Goal: Task Accomplishment & Management: Complete application form

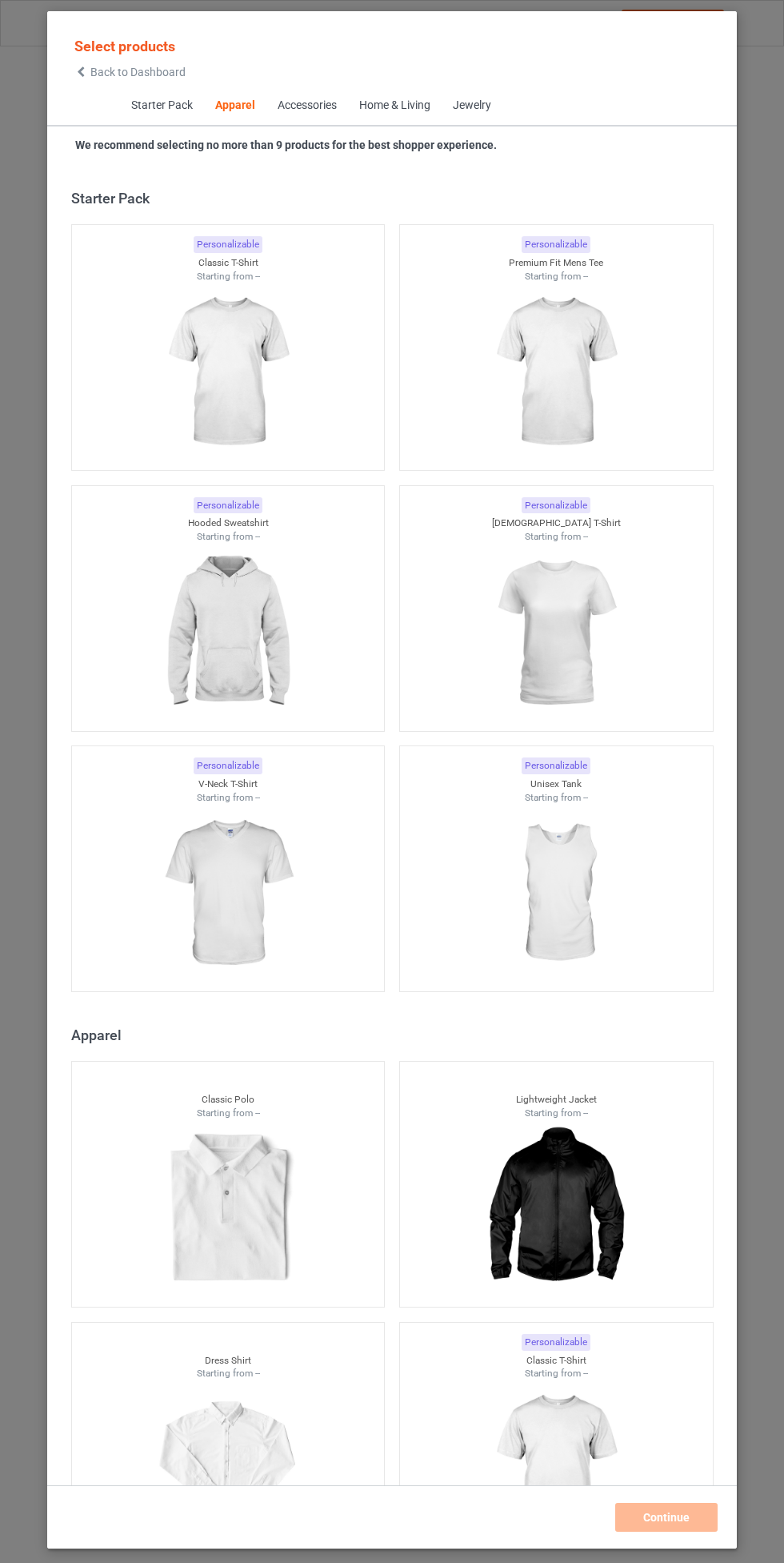
scroll to position [857, 0]
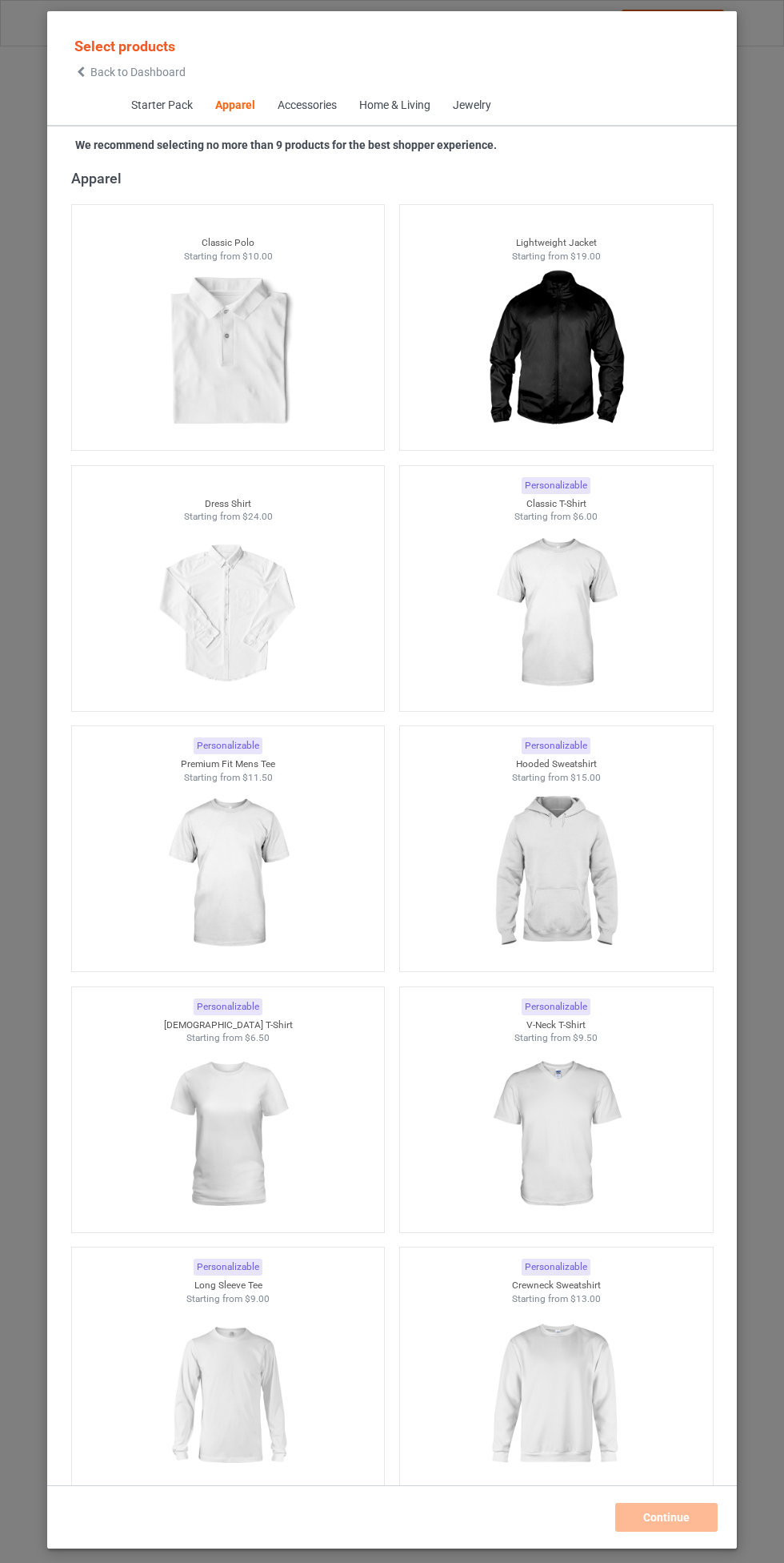
click at [582, 589] on img at bounding box center [556, 613] width 143 height 179
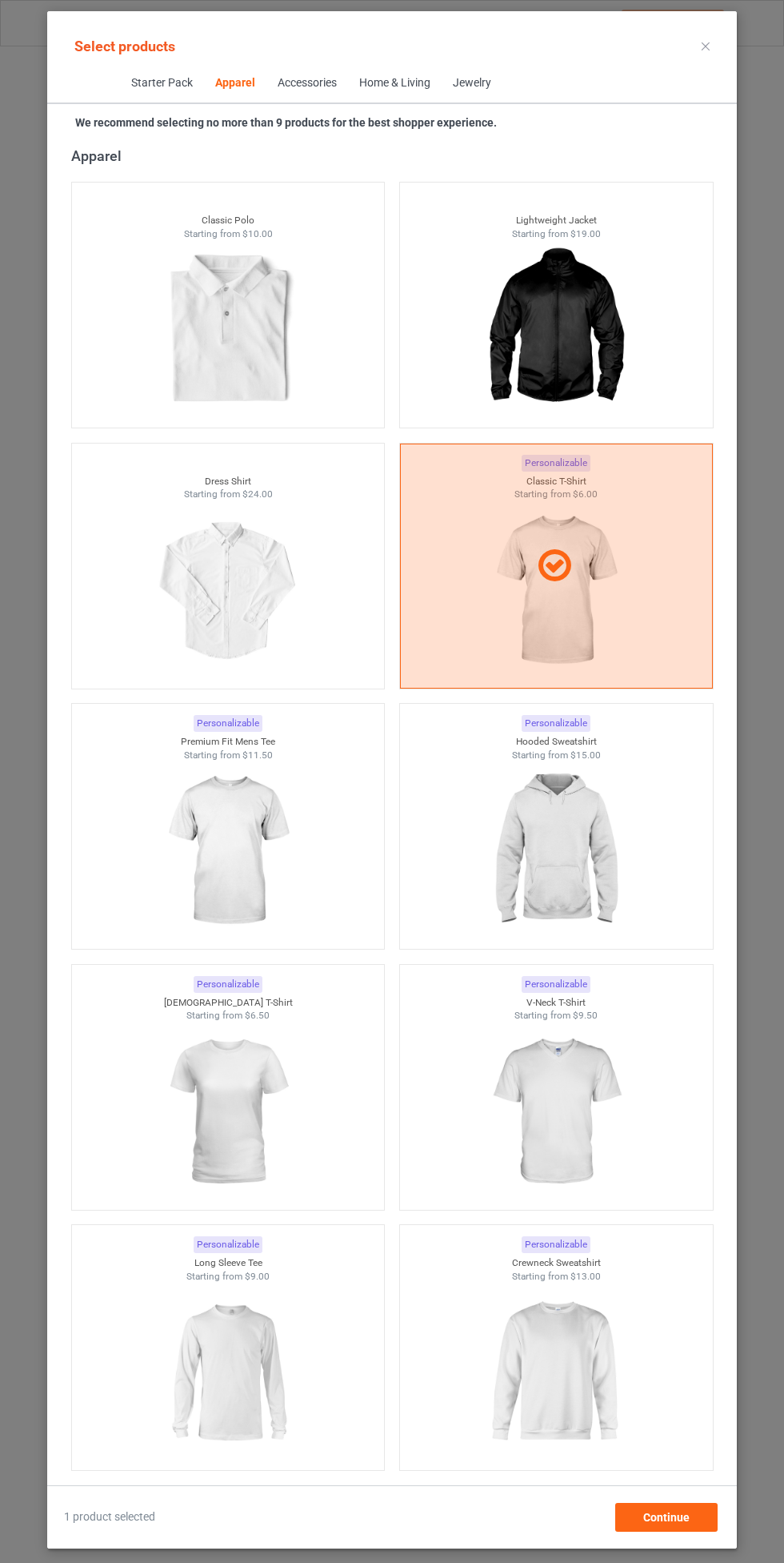
click at [568, 851] on img at bounding box center [556, 851] width 143 height 179
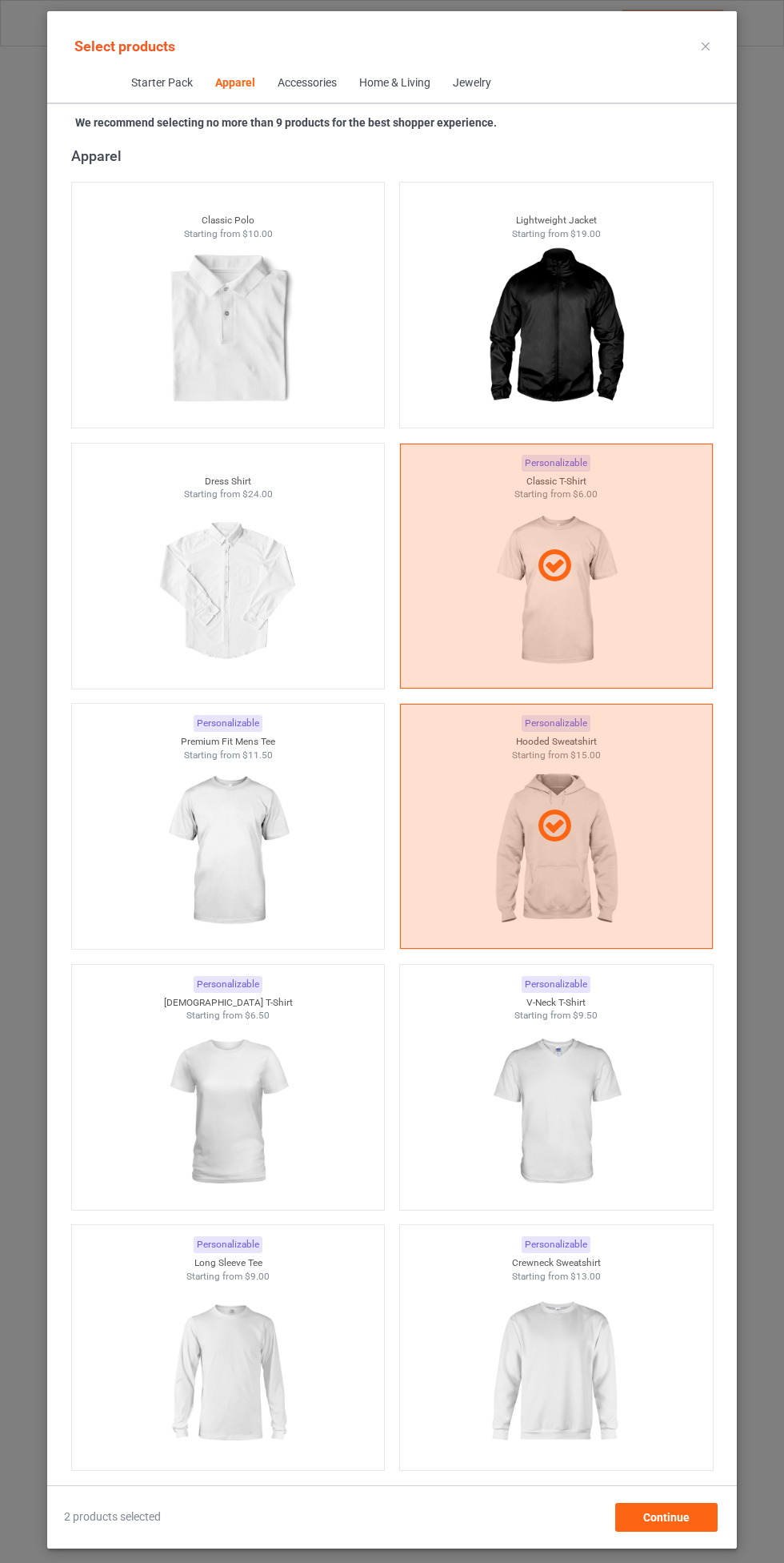
click at [220, 875] on img at bounding box center [228, 851] width 143 height 179
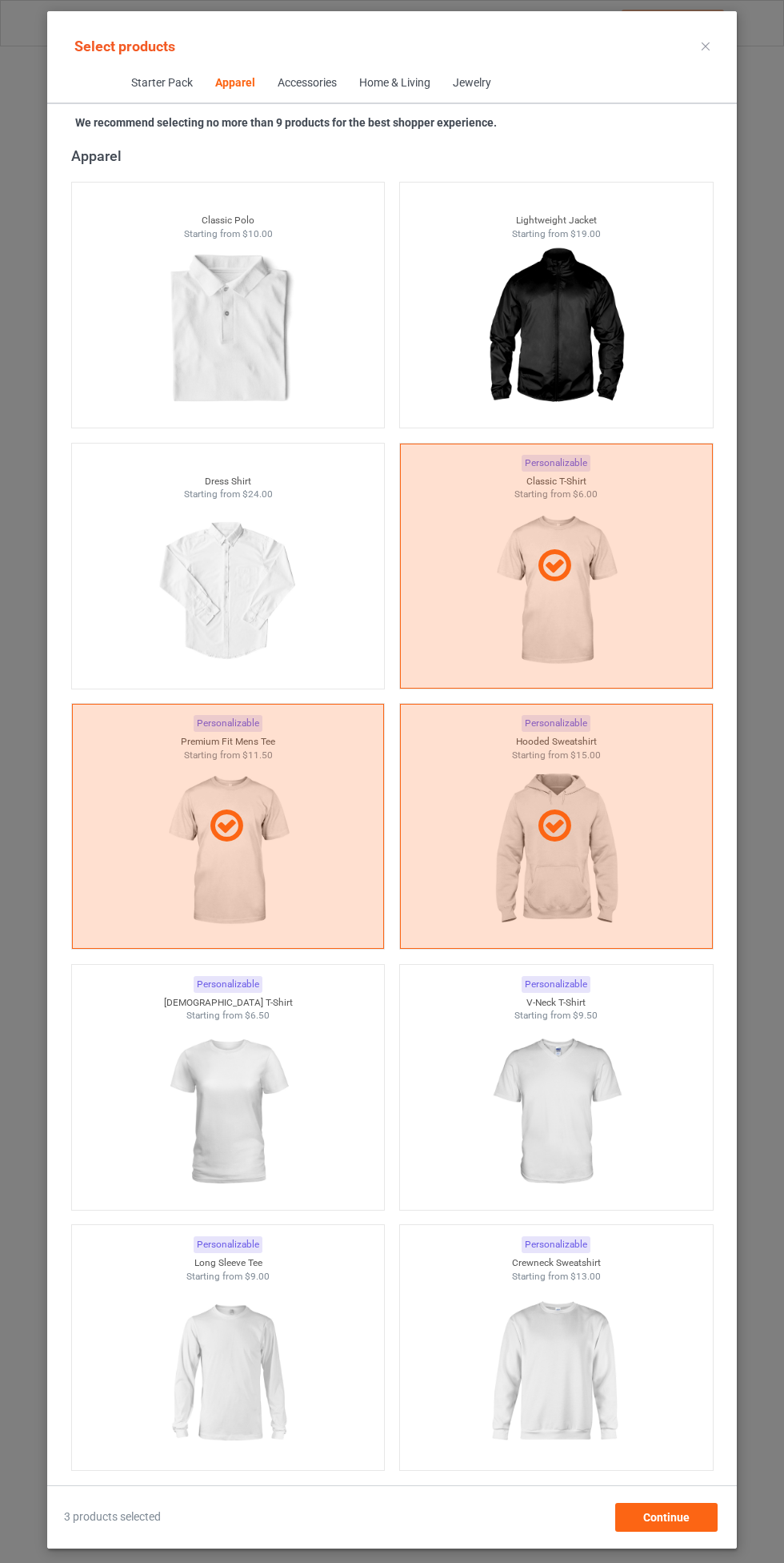
click at [554, 1077] on img at bounding box center [556, 1112] width 143 height 179
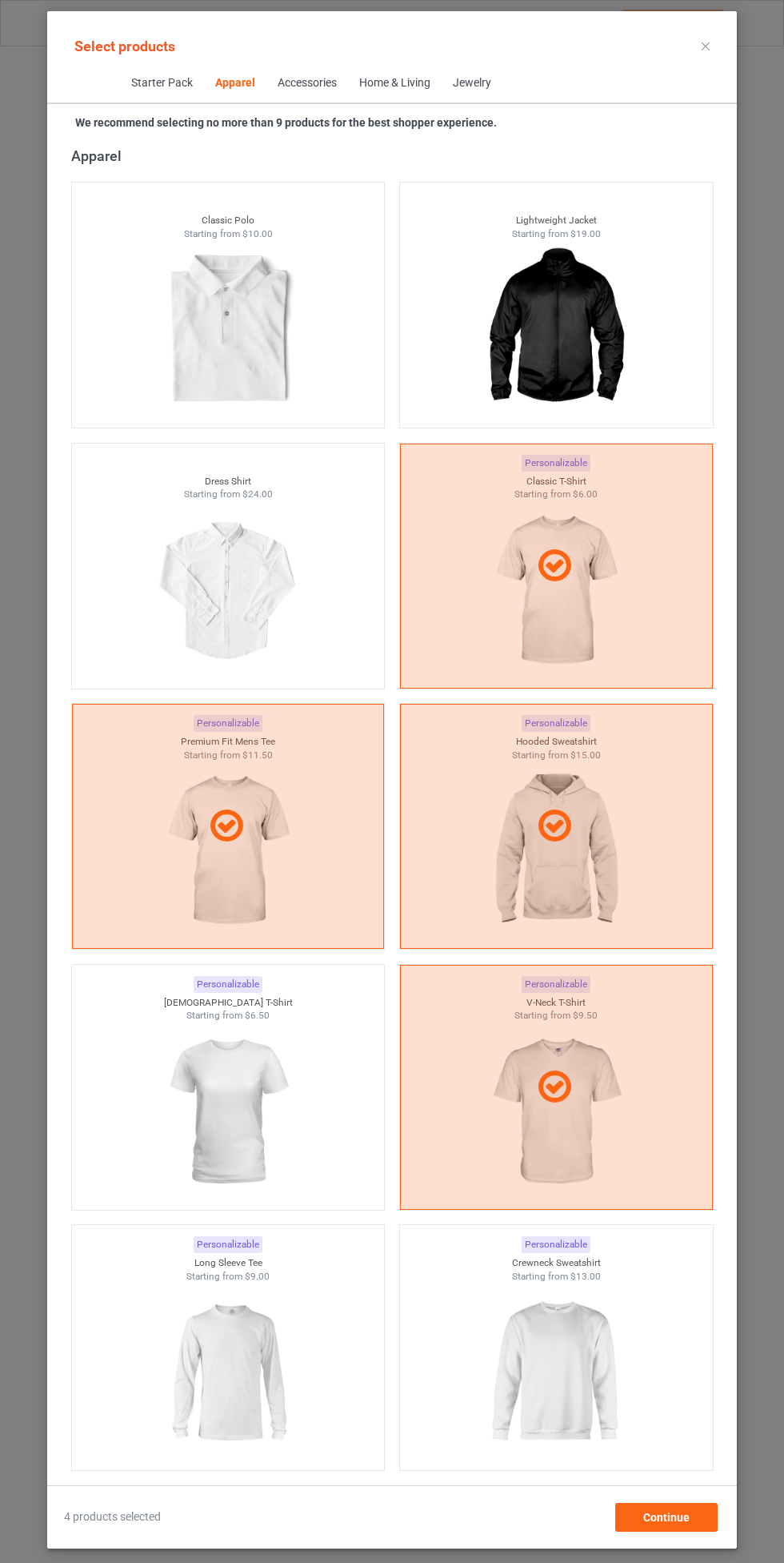
click at [206, 1126] on img at bounding box center [228, 1112] width 143 height 179
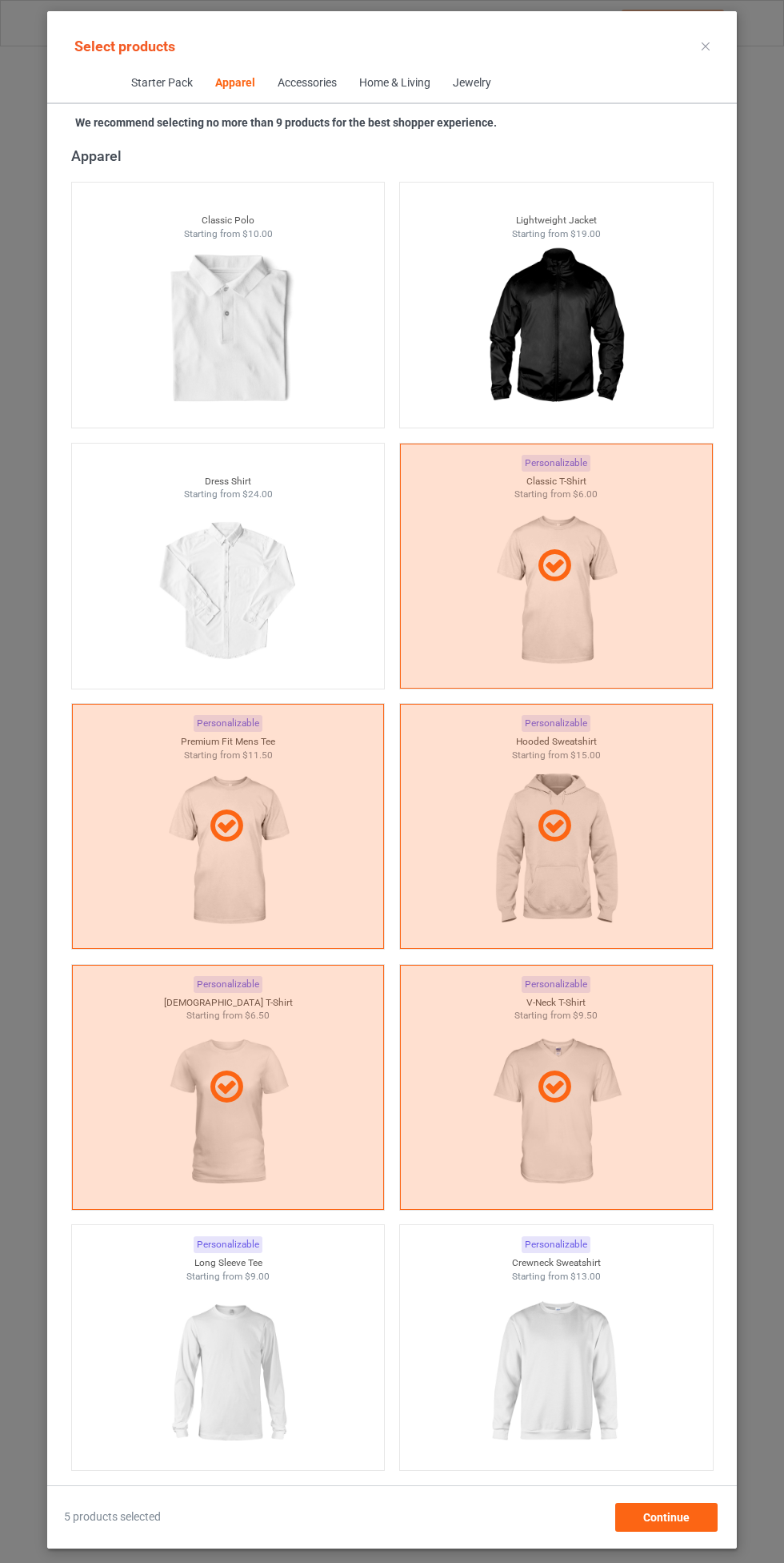
click at [528, 1364] on img at bounding box center [556, 1372] width 143 height 179
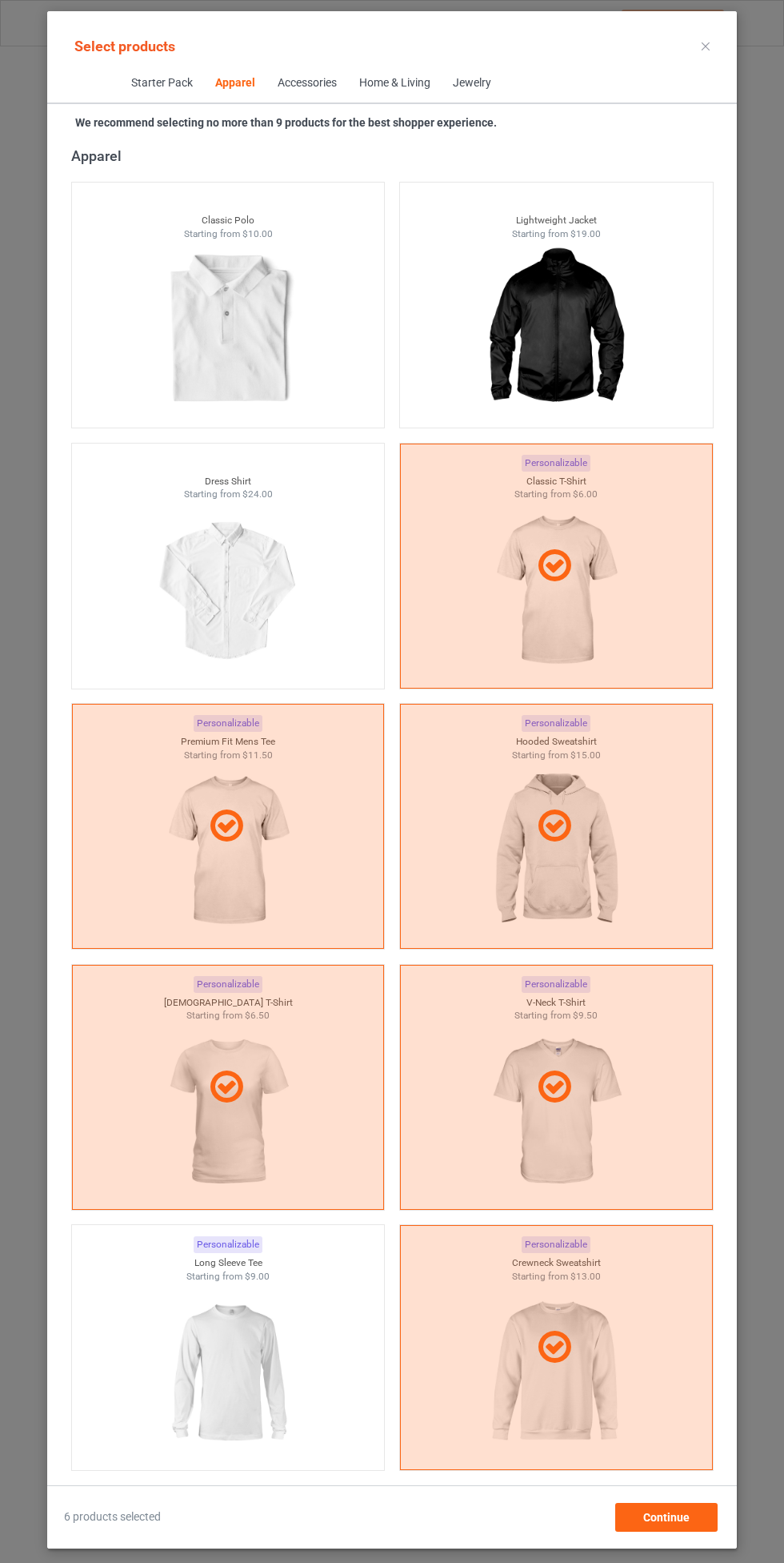
click at [245, 1365] on img at bounding box center [228, 1372] width 143 height 179
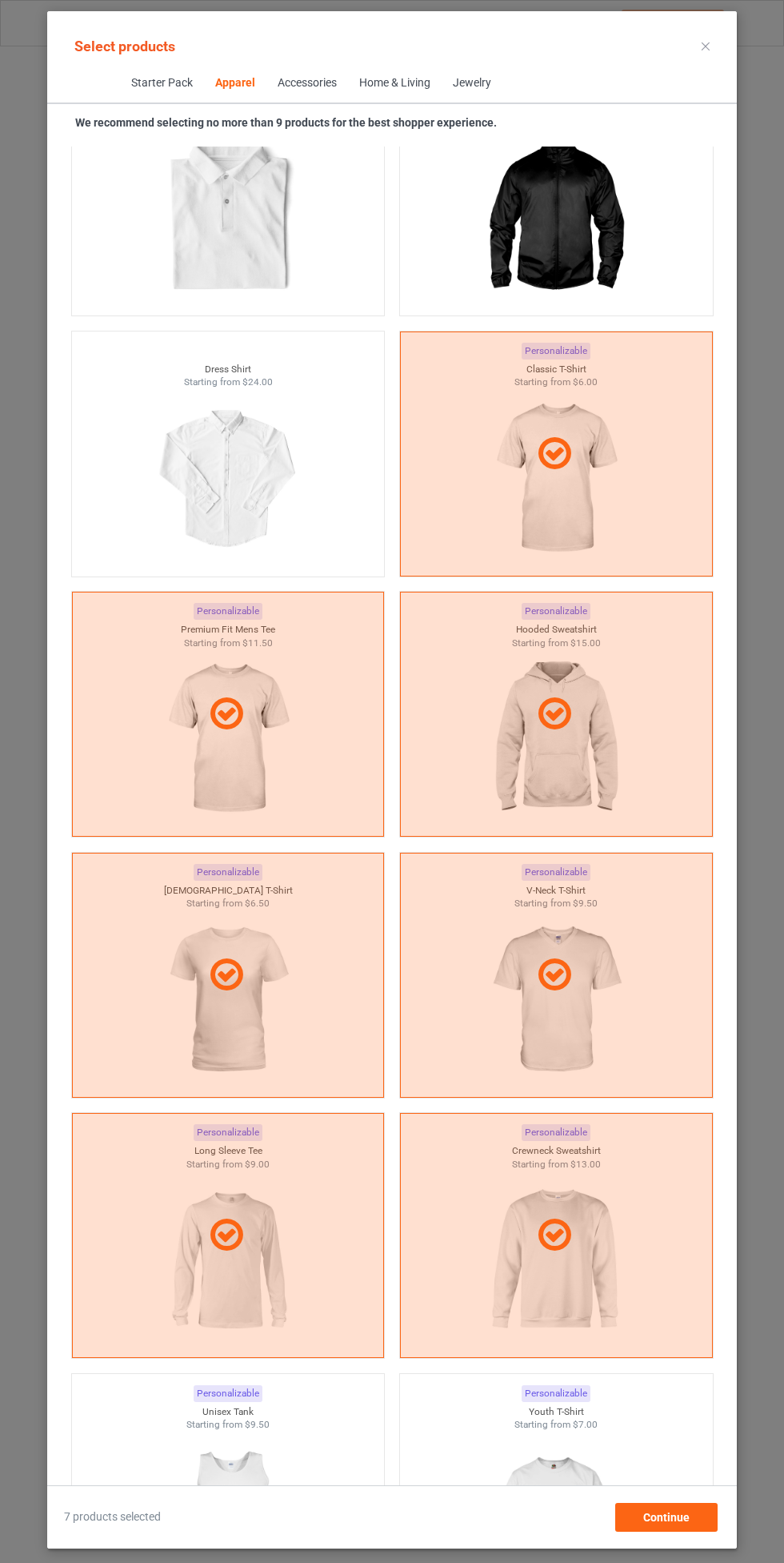
scroll to position [1061, 0]
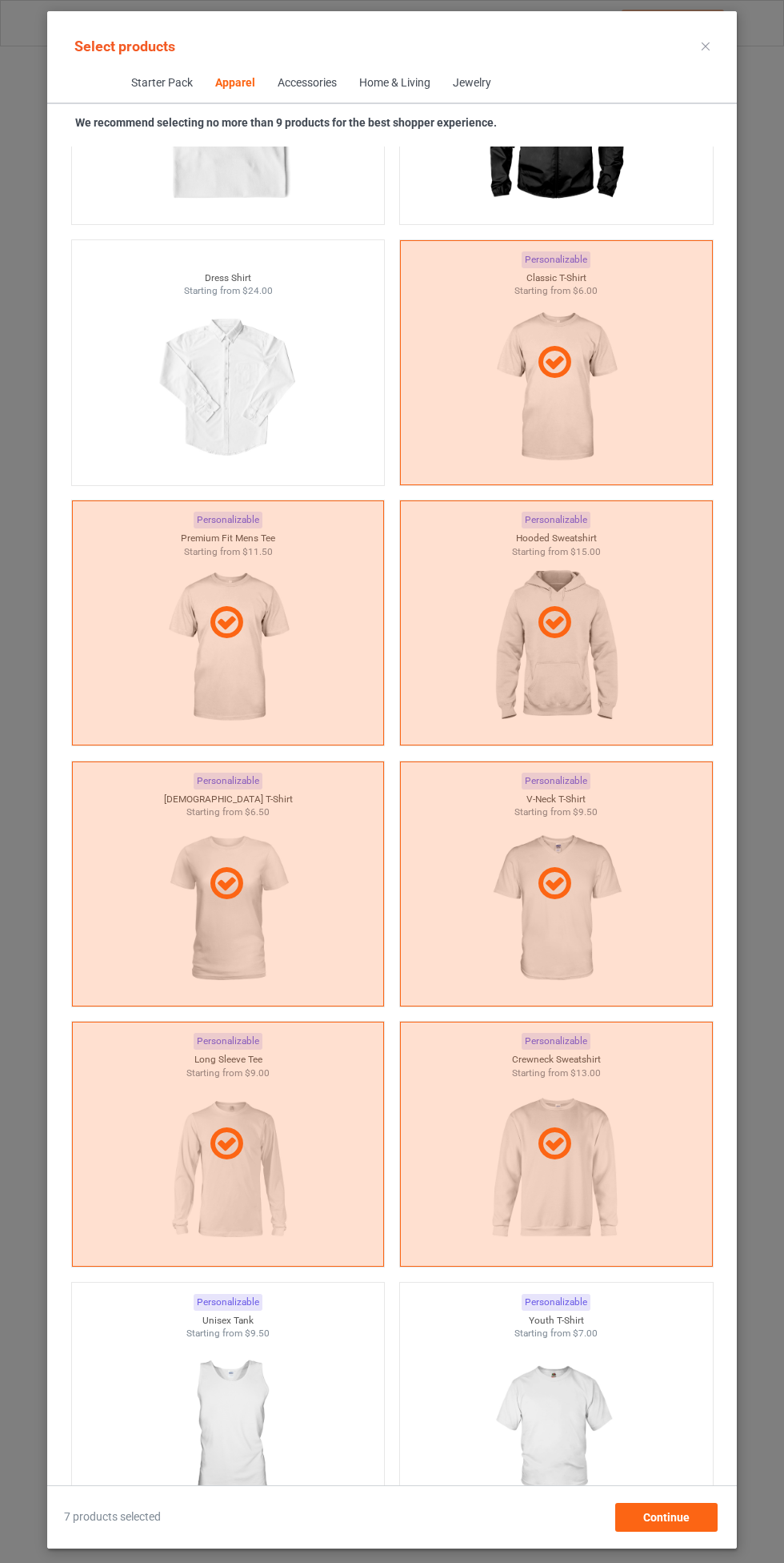
click at [244, 1188] on div at bounding box center [229, 1144] width 313 height 245
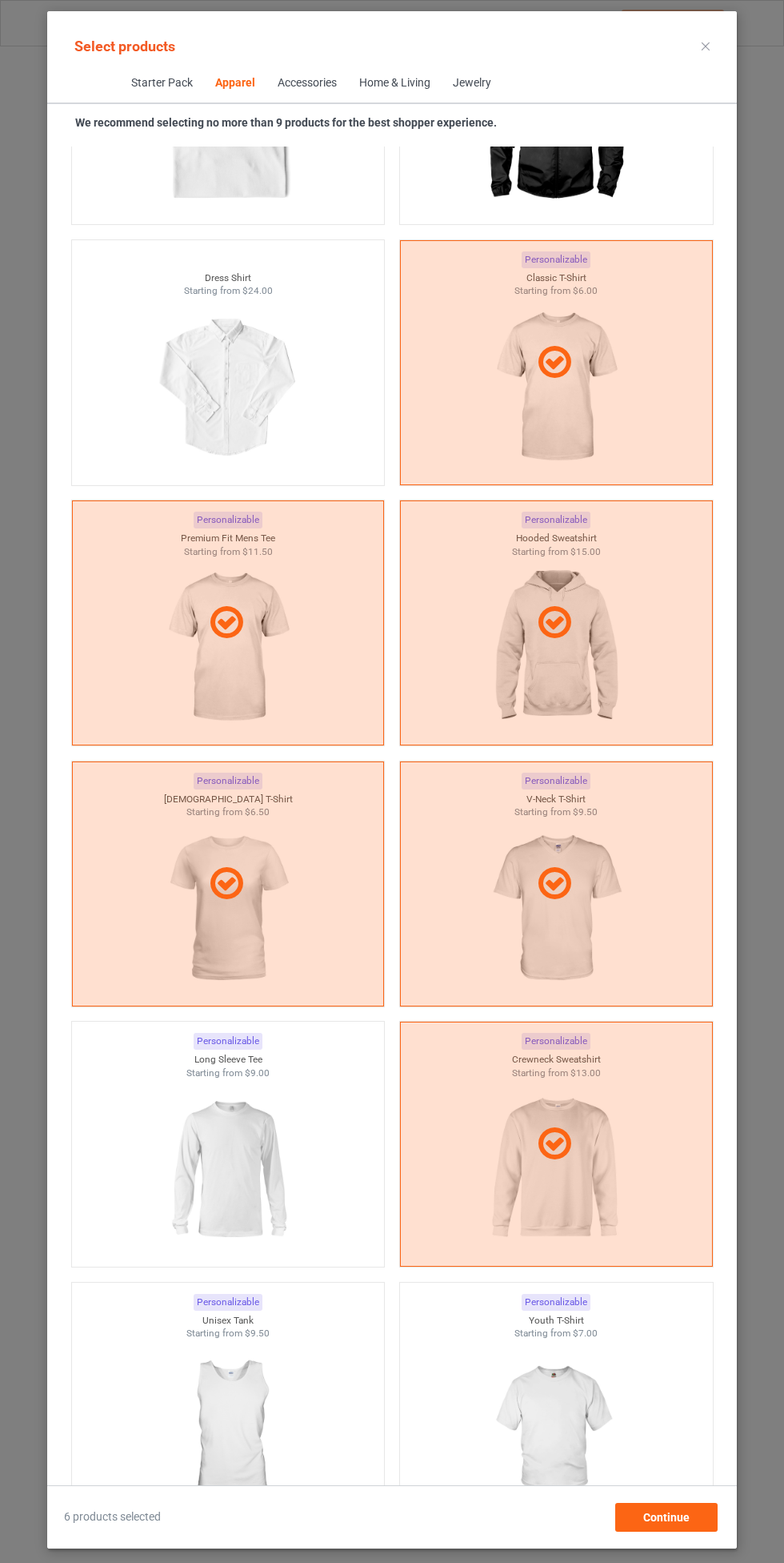
click at [579, 1134] on div at bounding box center [557, 1146] width 311 height 39
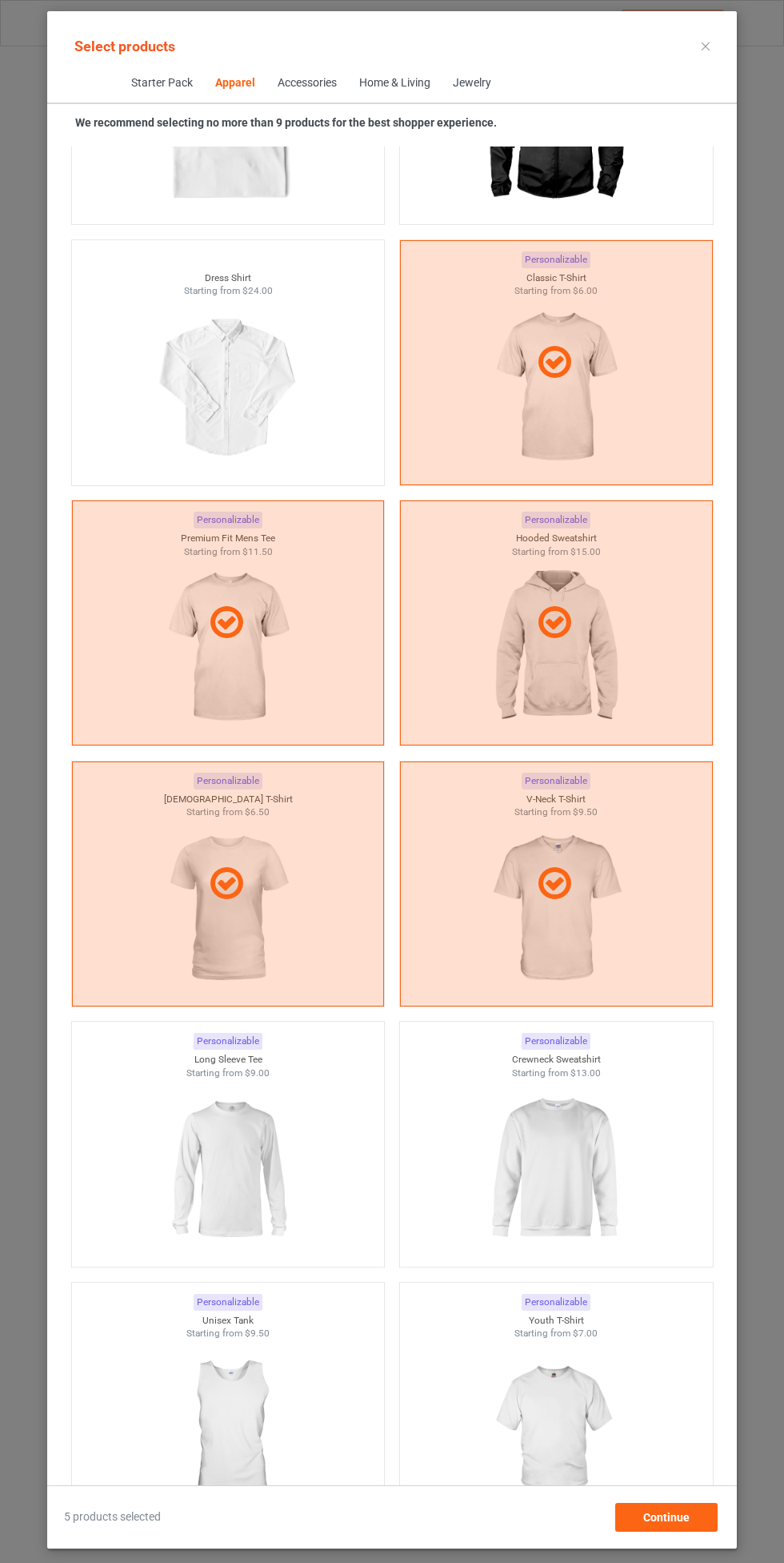
scroll to position [1122, 0]
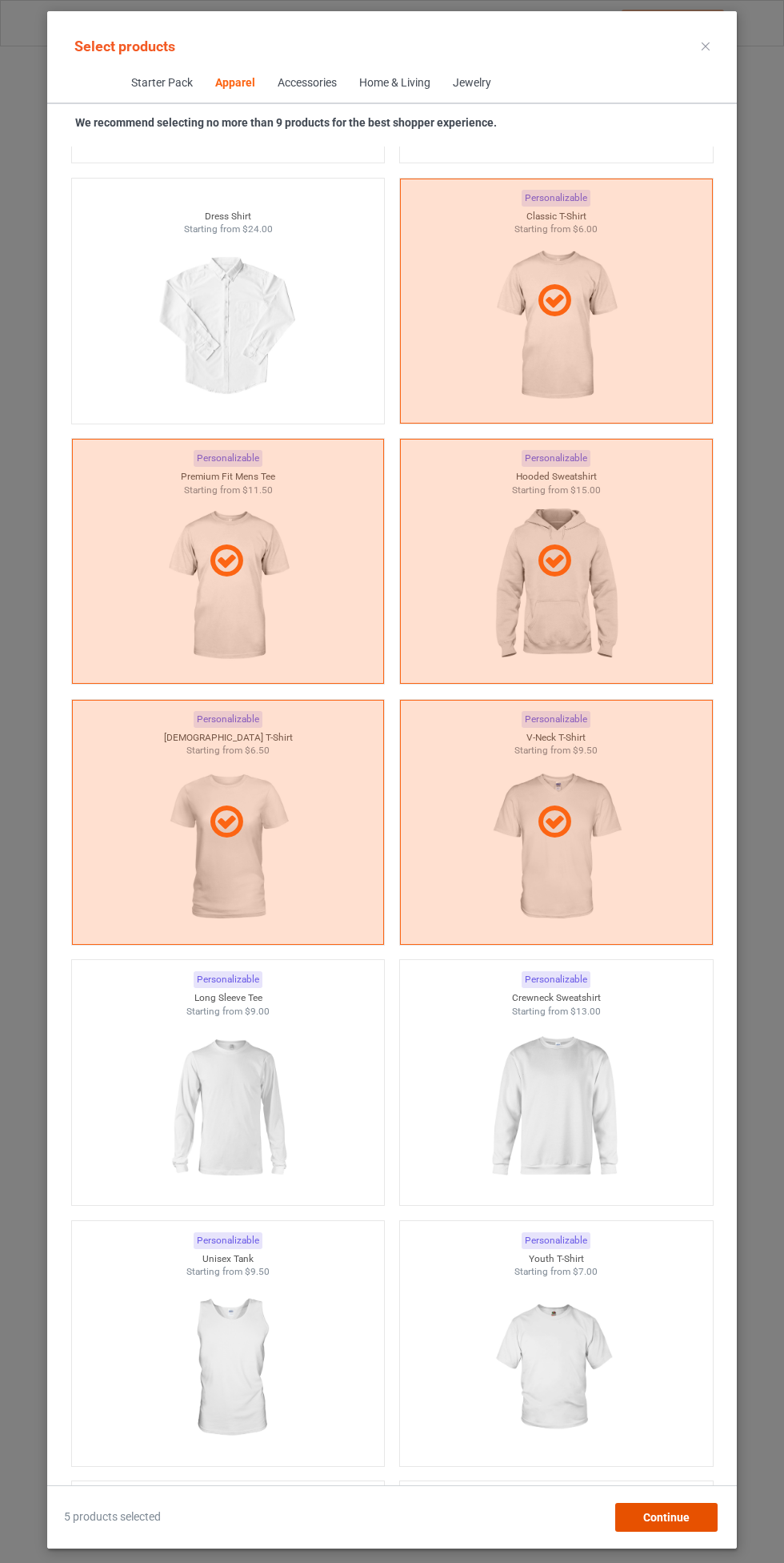
click at [658, 1516] on span "Continue" at bounding box center [666, 1517] width 46 height 13
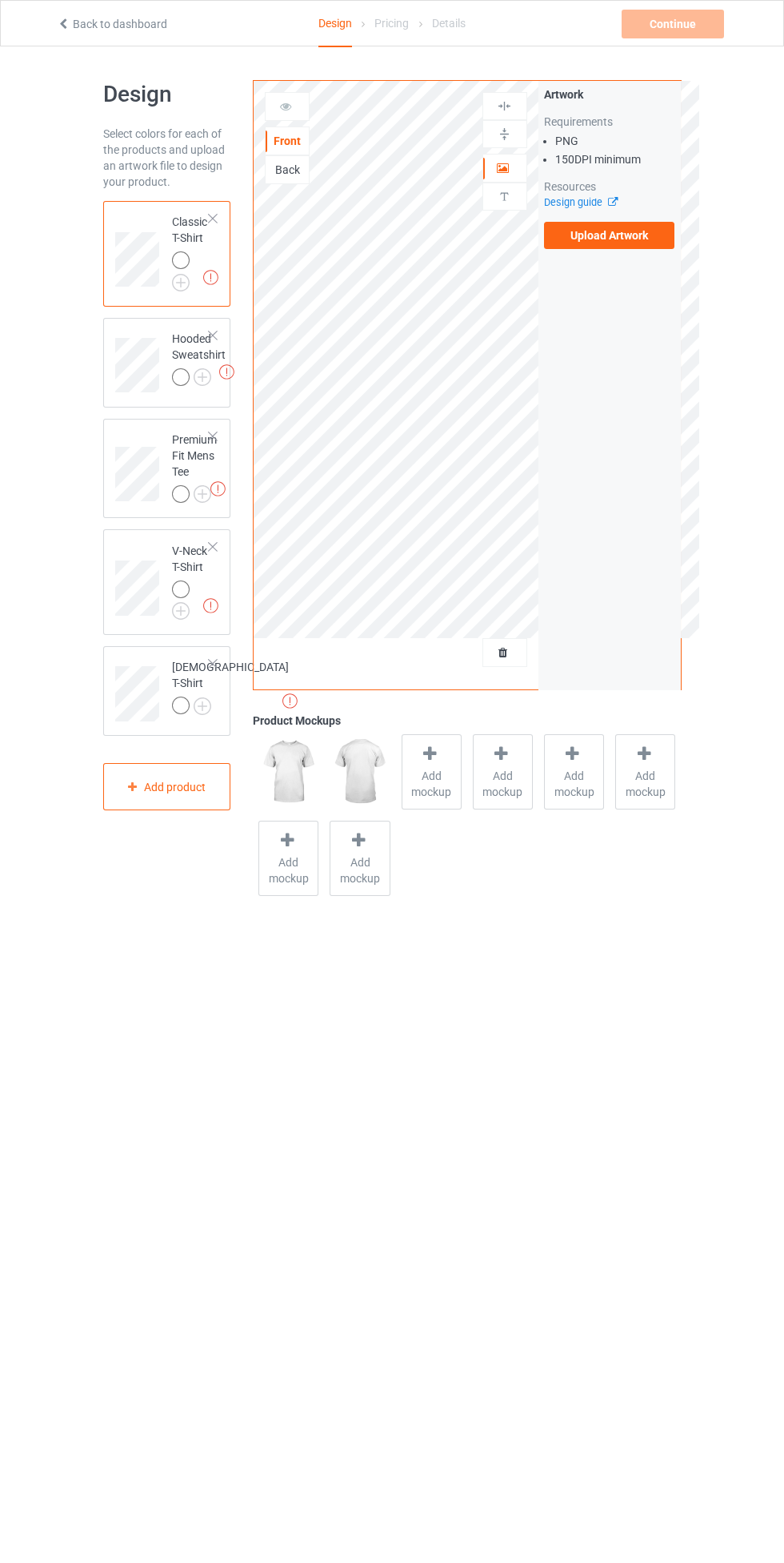
click at [635, 239] on label "Upload Artwork" at bounding box center [610, 236] width 131 height 27
click at [0, 0] on input "Upload Artwork" at bounding box center [0, 0] width 0 height 0
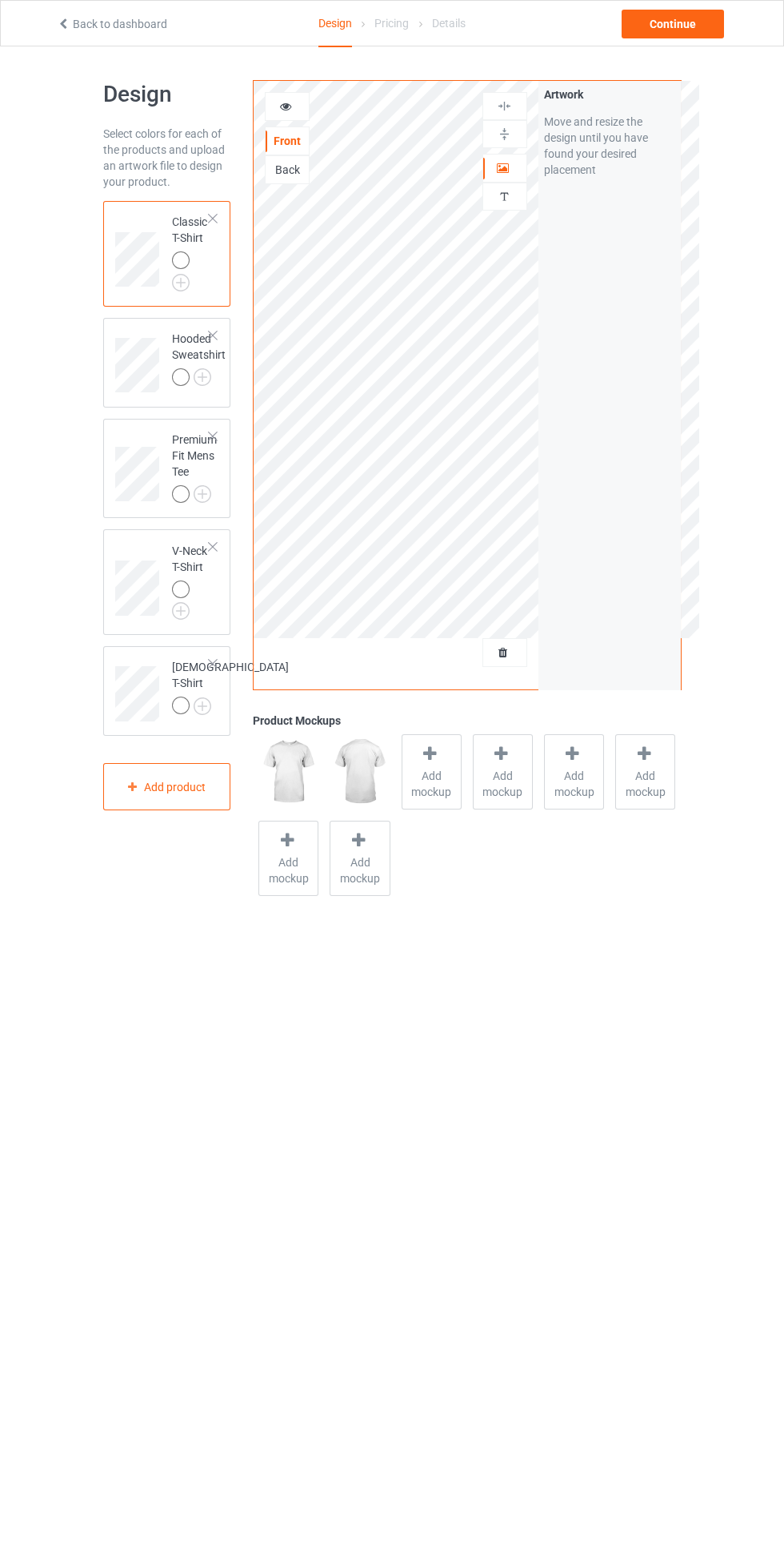
click at [0, 0] on img at bounding box center [0, 0] width 0 height 0
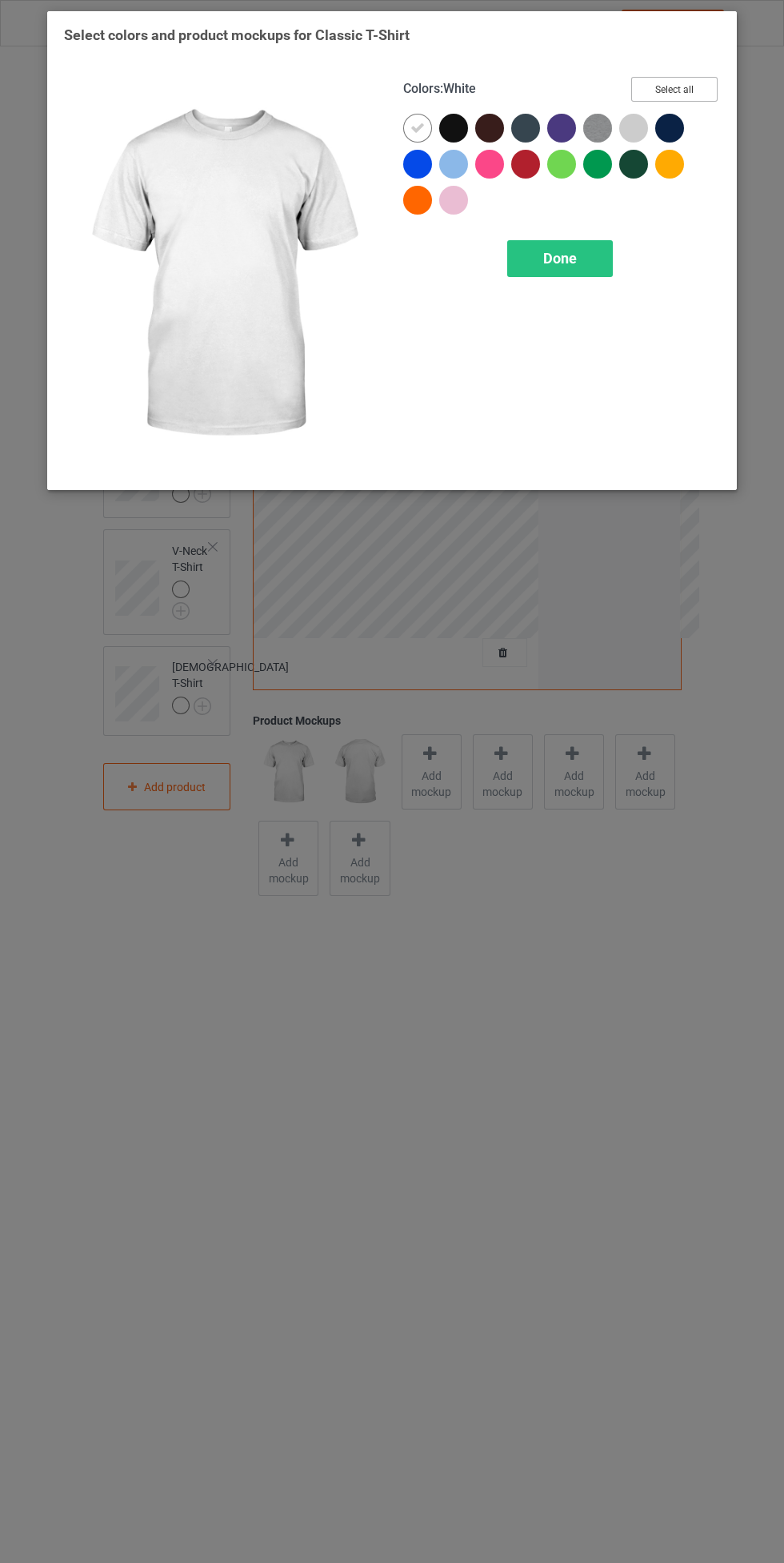
click at [677, 89] on button "Select all" at bounding box center [675, 88] width 87 height 24
click at [406, 127] on div at bounding box center [418, 128] width 29 height 29
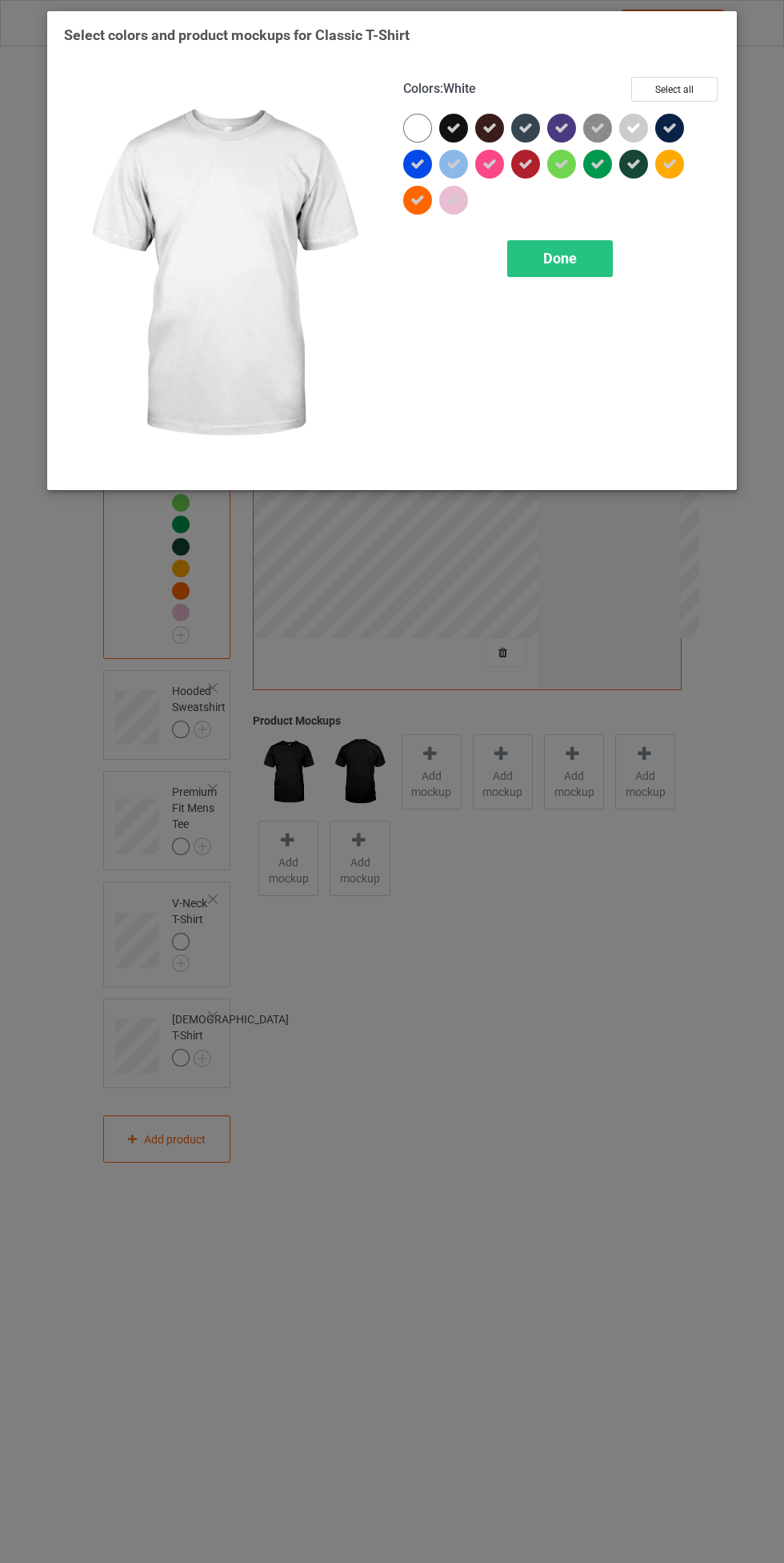
click at [559, 259] on span "Done" at bounding box center [560, 258] width 34 height 17
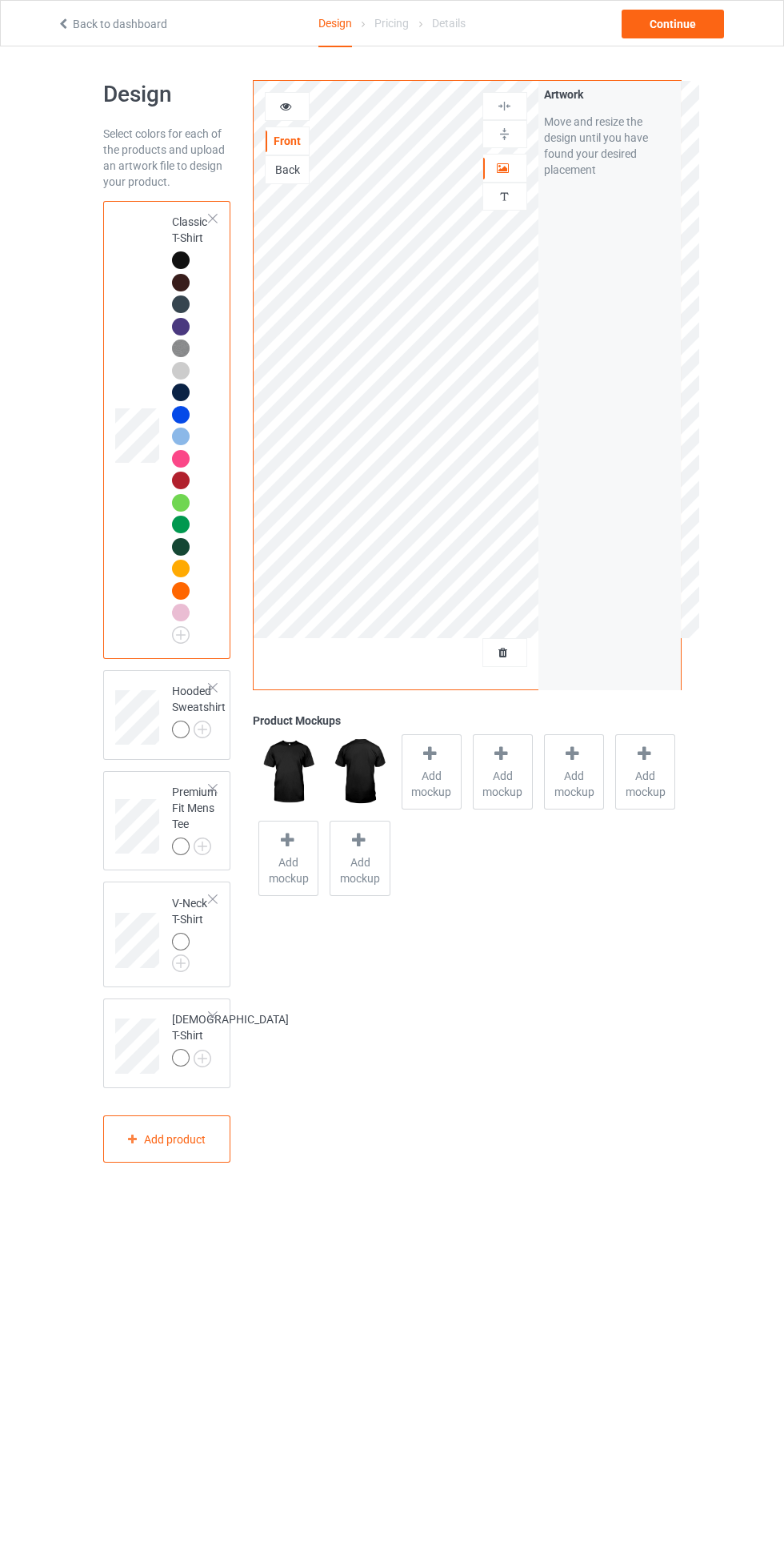
click at [0, 0] on img at bounding box center [0, 0] width 0 height 0
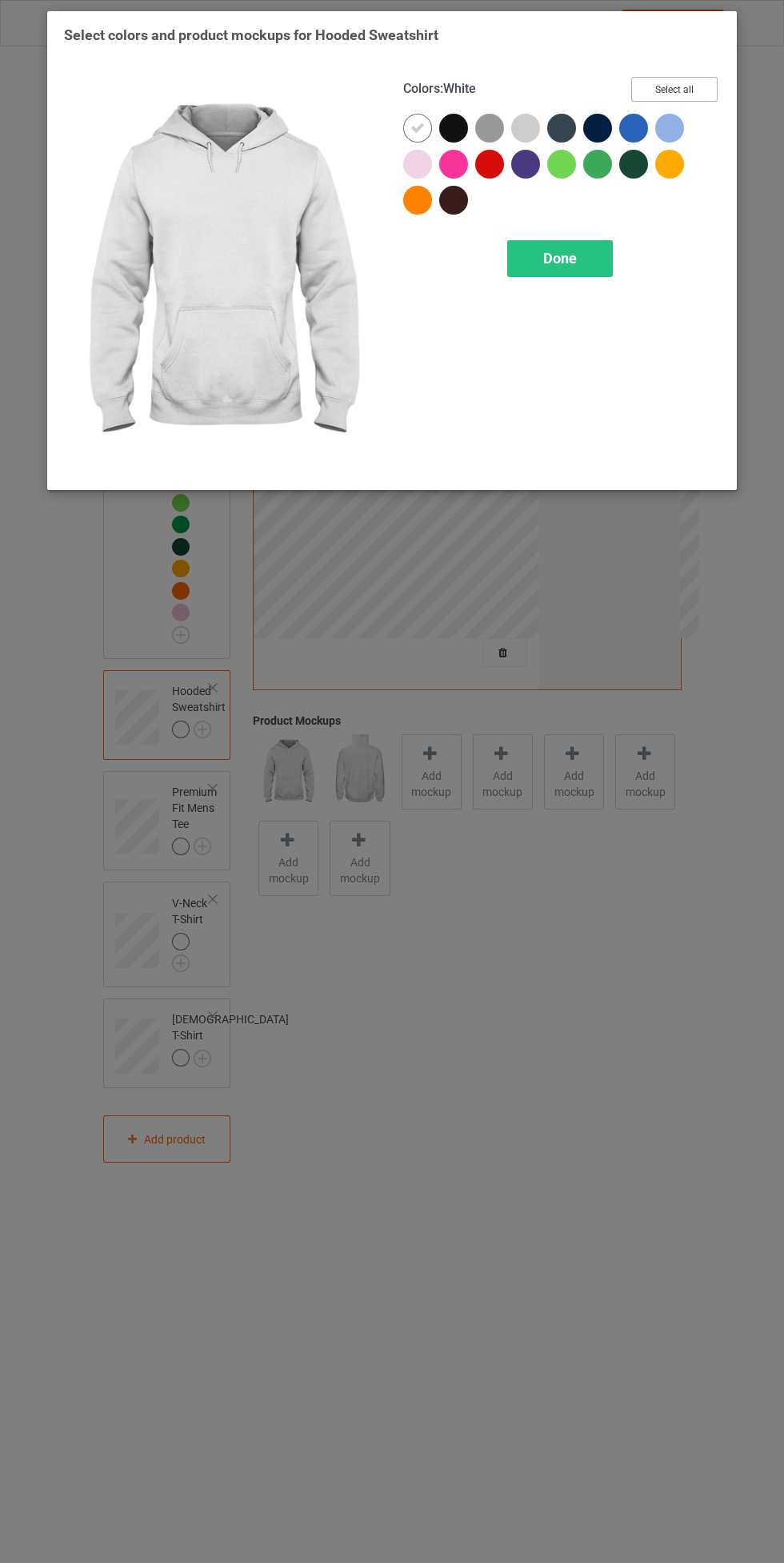
click at [679, 97] on button "Select all" at bounding box center [675, 88] width 87 height 24
click at [411, 127] on icon at bounding box center [417, 128] width 14 height 14
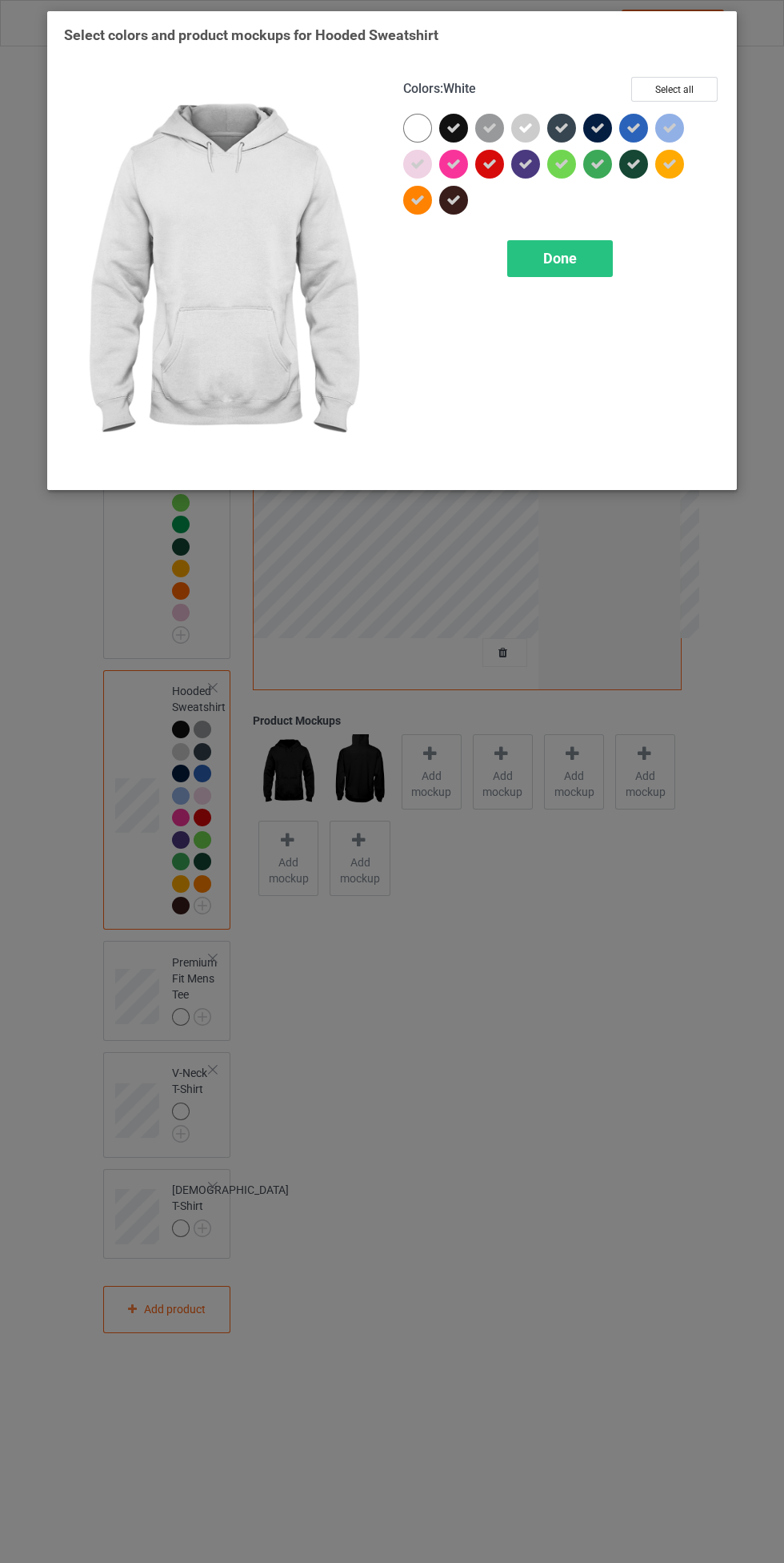
click at [555, 272] on div "Done" at bounding box center [560, 258] width 106 height 37
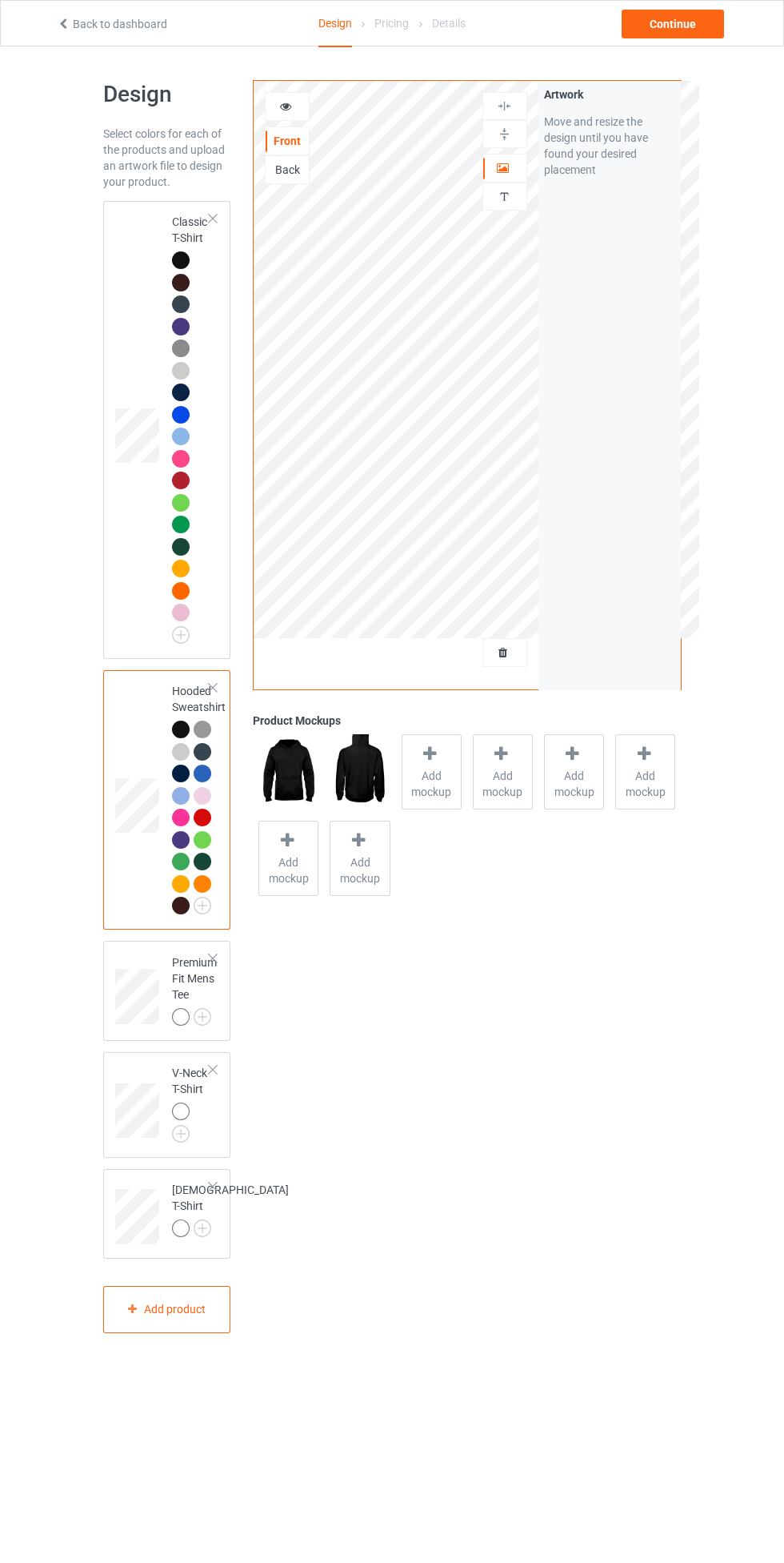
click at [0, 0] on img at bounding box center [0, 0] width 0 height 0
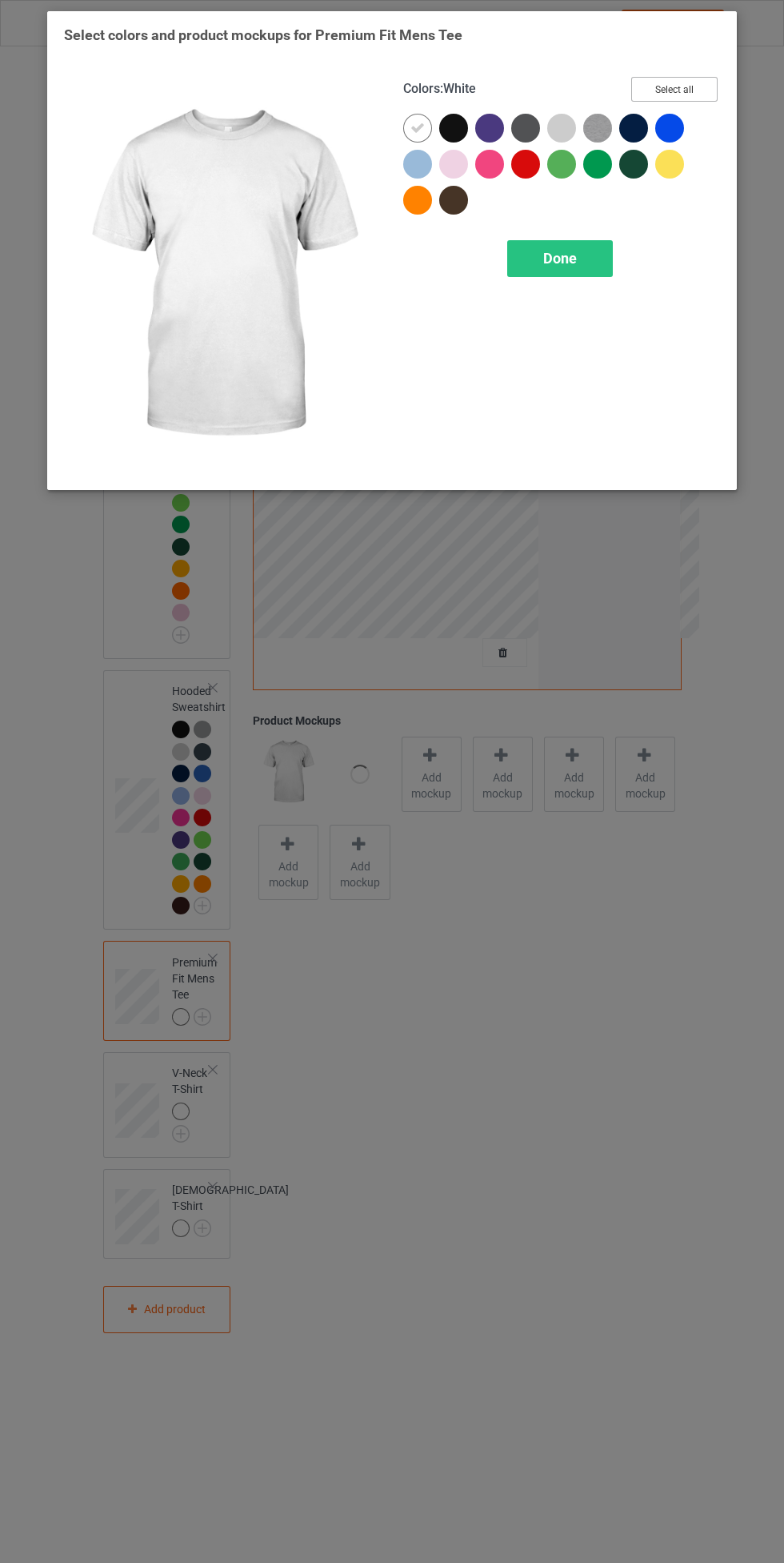
click at [684, 97] on button "Select all" at bounding box center [675, 88] width 87 height 24
click at [410, 127] on div at bounding box center [418, 128] width 29 height 29
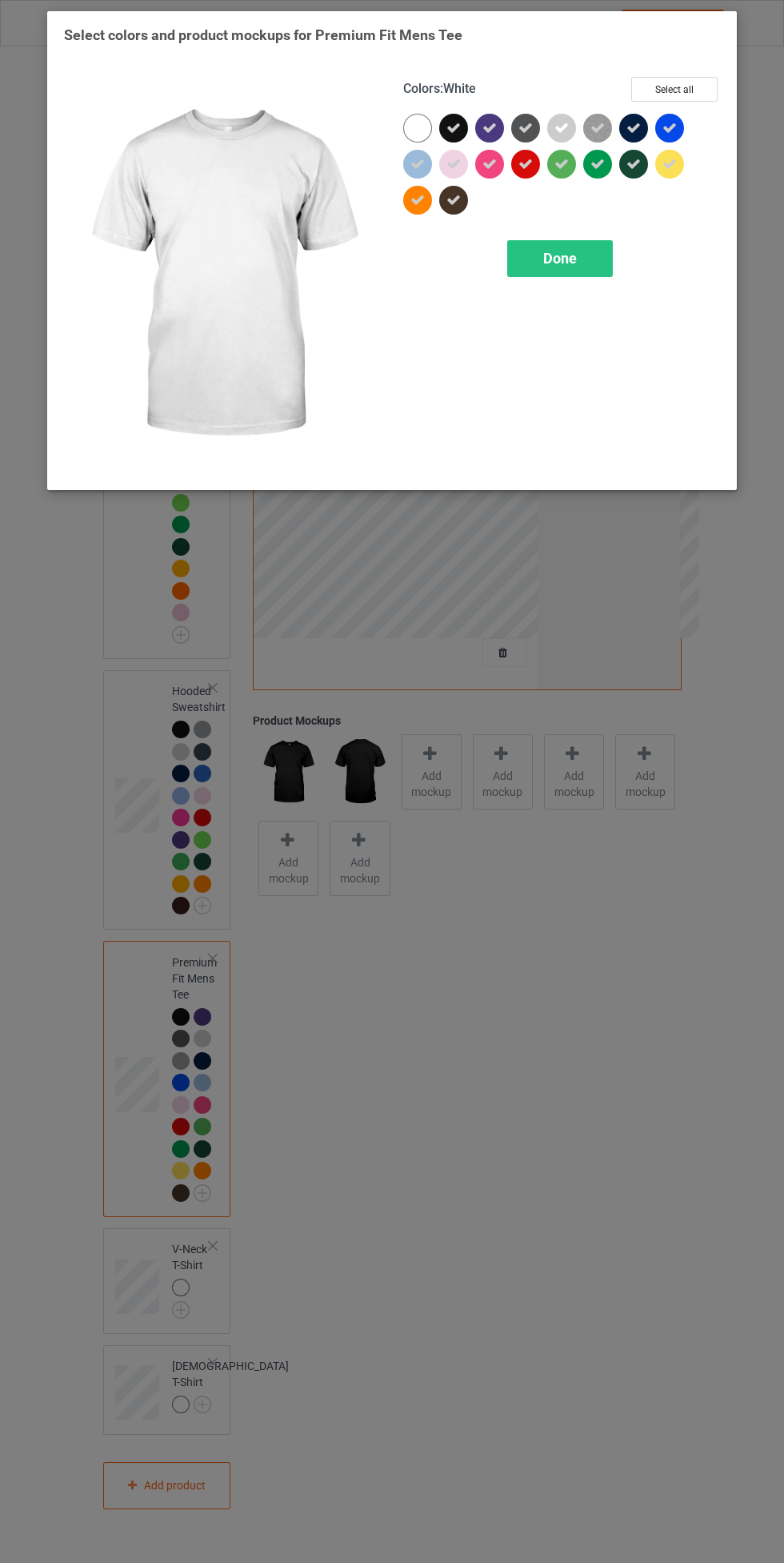
click at [558, 253] on span "Done" at bounding box center [560, 258] width 34 height 17
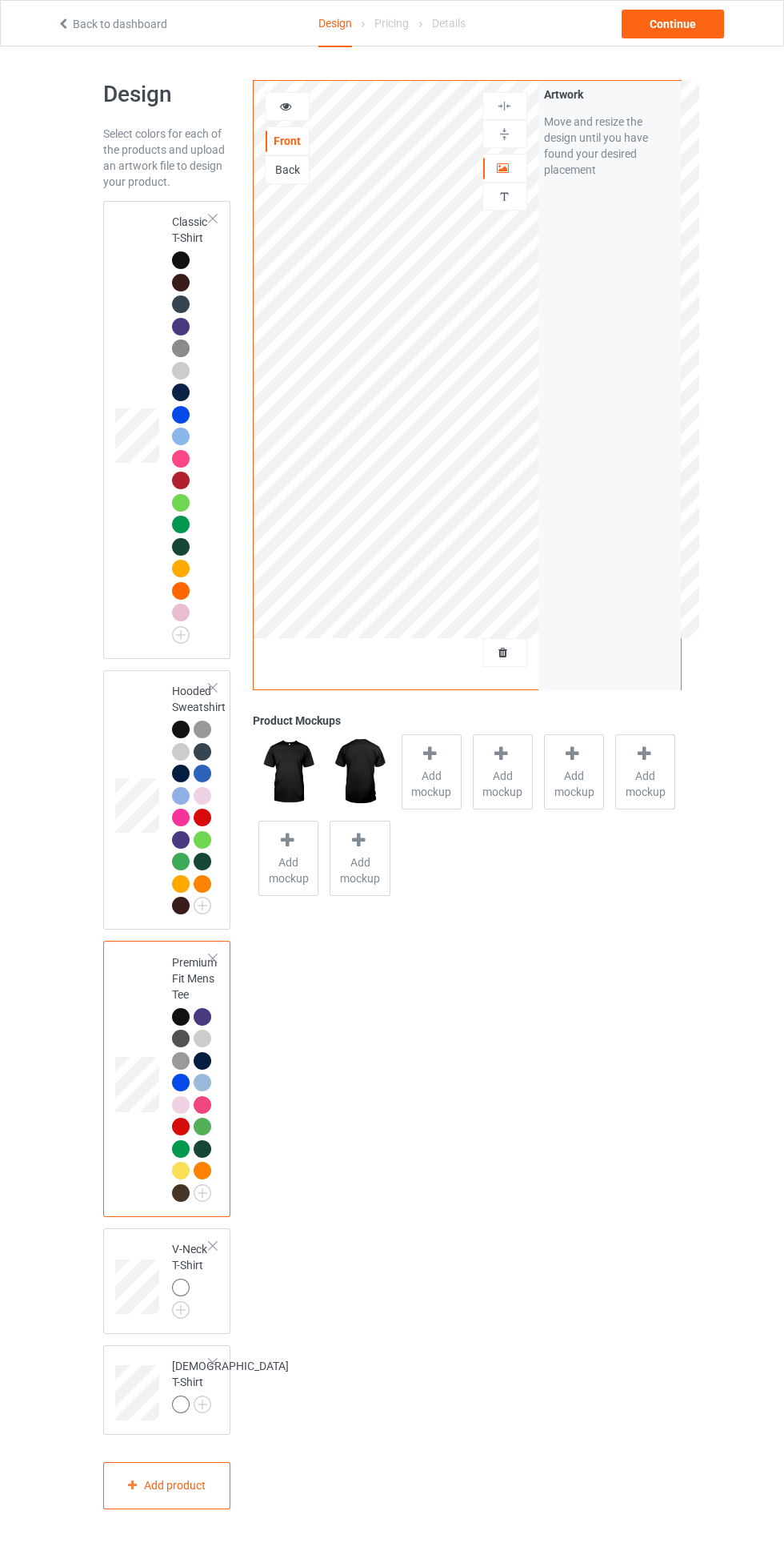
scroll to position [45, 0]
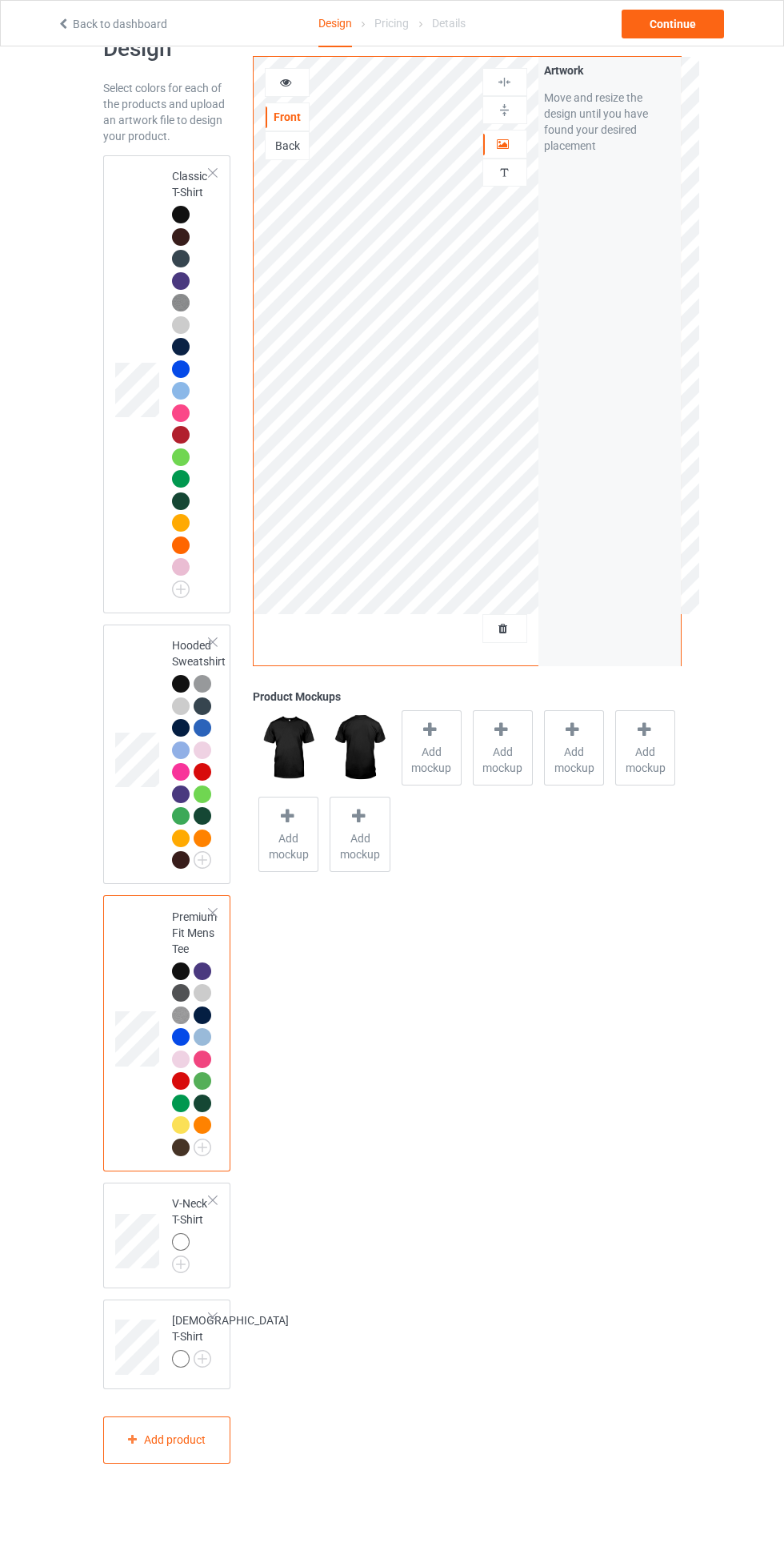
click at [0, 0] on img at bounding box center [0, 0] width 0 height 0
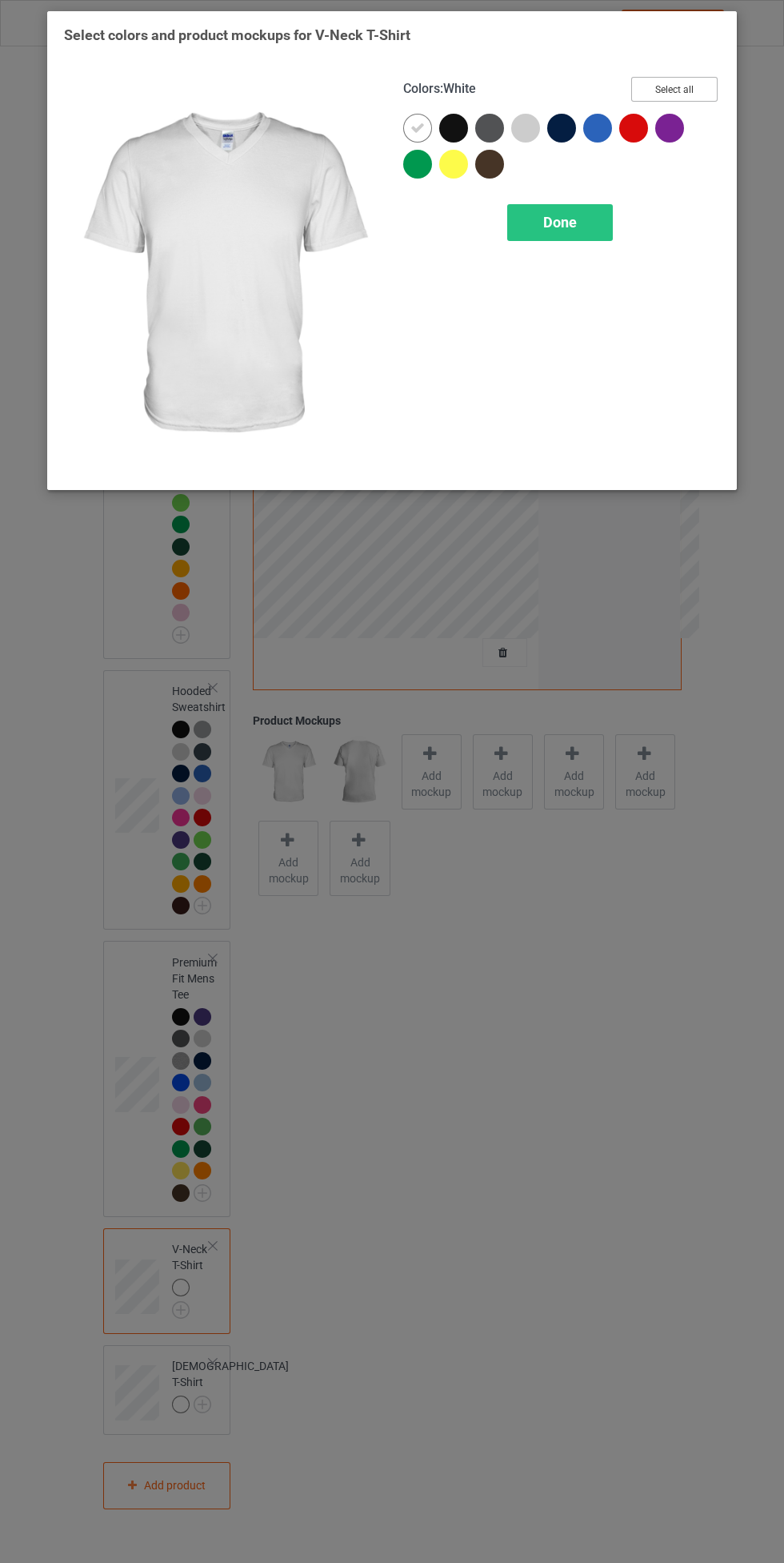
click at [697, 84] on button "Select all" at bounding box center [675, 88] width 87 height 24
click at [418, 127] on icon at bounding box center [417, 128] width 14 height 14
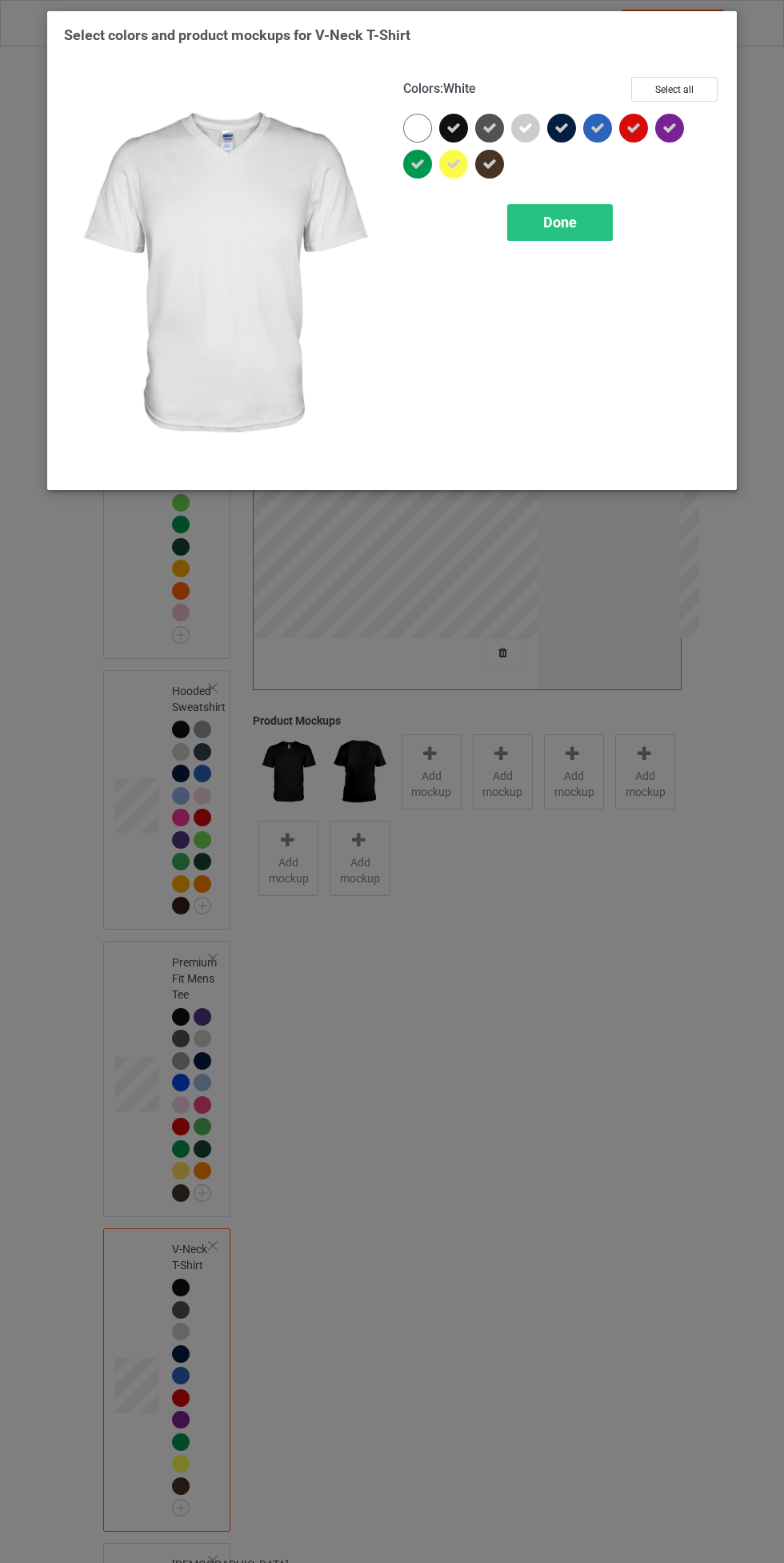
click at [558, 218] on span "Done" at bounding box center [560, 222] width 34 height 17
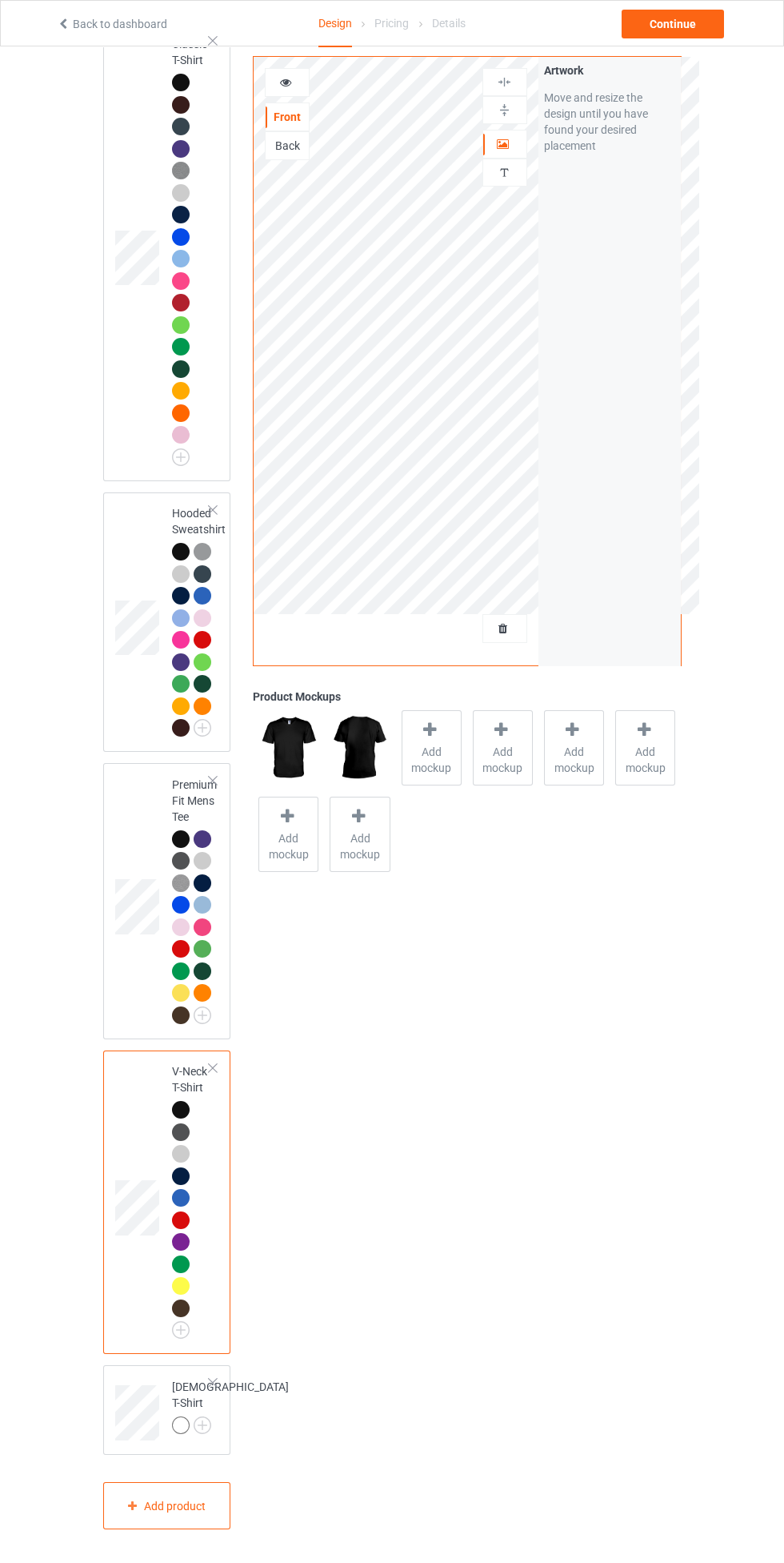
scroll to position [196, 0]
click at [0, 0] on img at bounding box center [0, 0] width 0 height 0
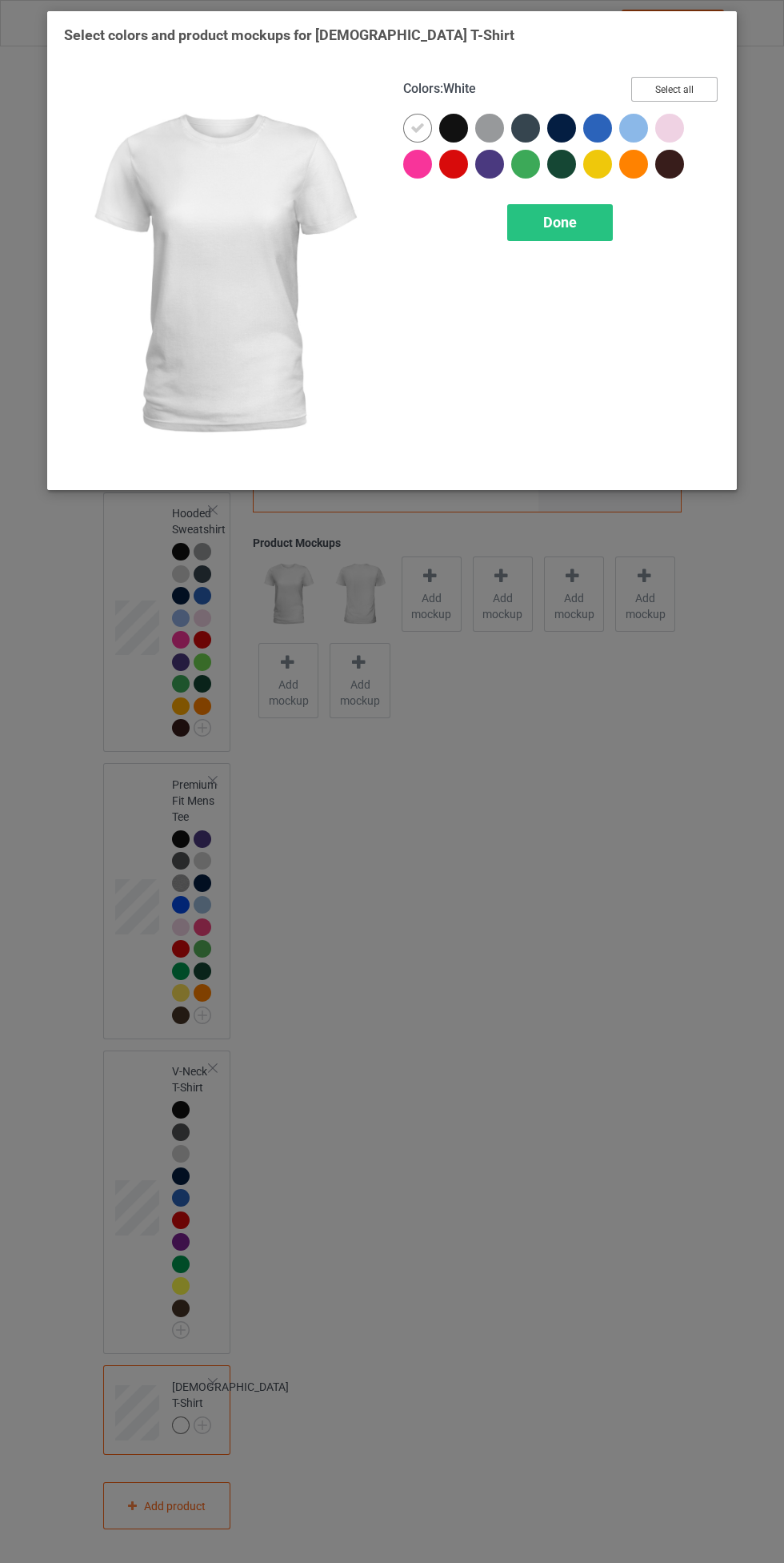
click at [691, 81] on button "Select all" at bounding box center [675, 88] width 87 height 24
click at [418, 122] on icon at bounding box center [417, 128] width 14 height 14
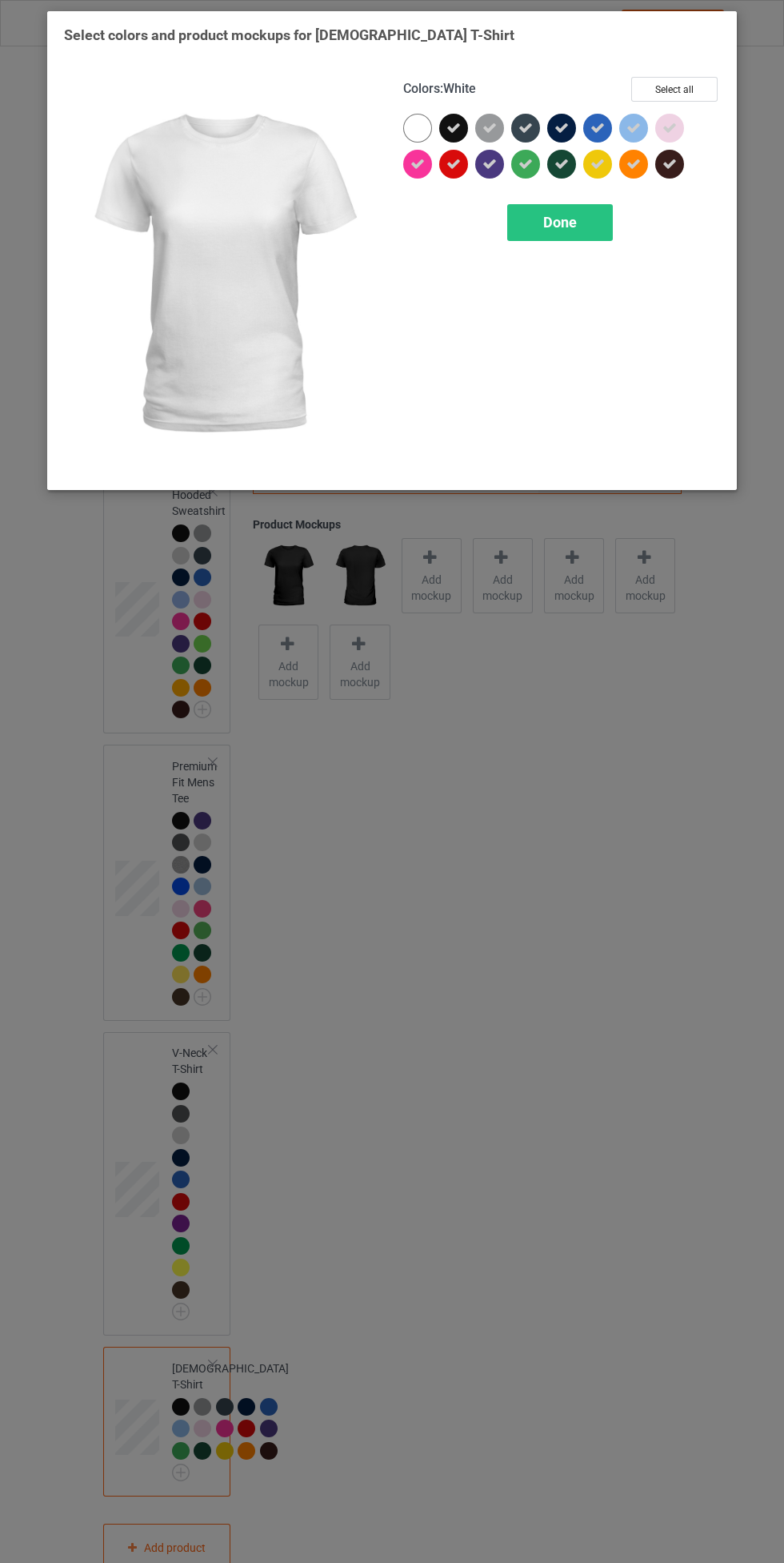
click at [540, 235] on div "Done" at bounding box center [560, 223] width 106 height 37
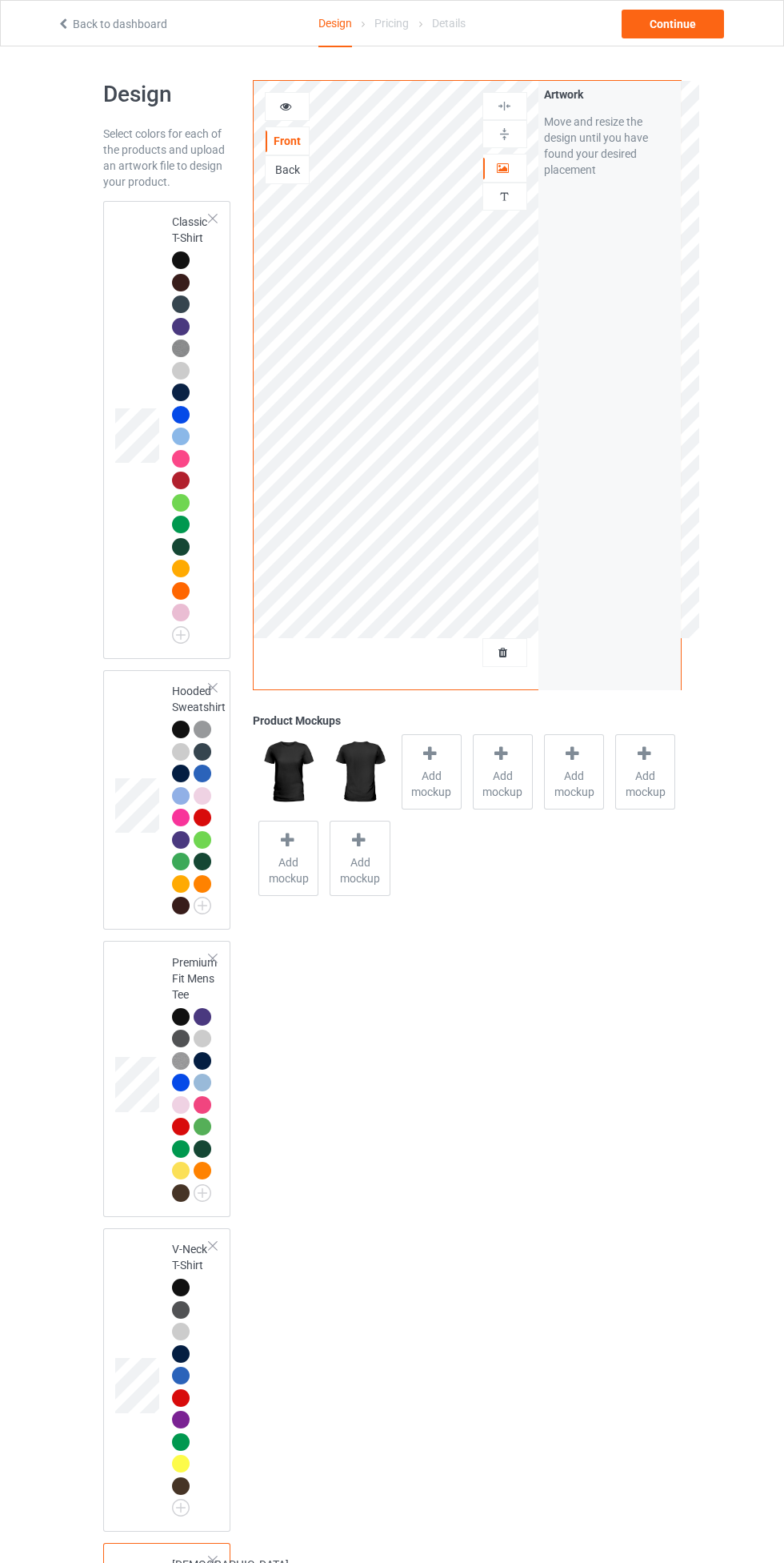
click at [180, 260] on div at bounding box center [181, 260] width 18 height 18
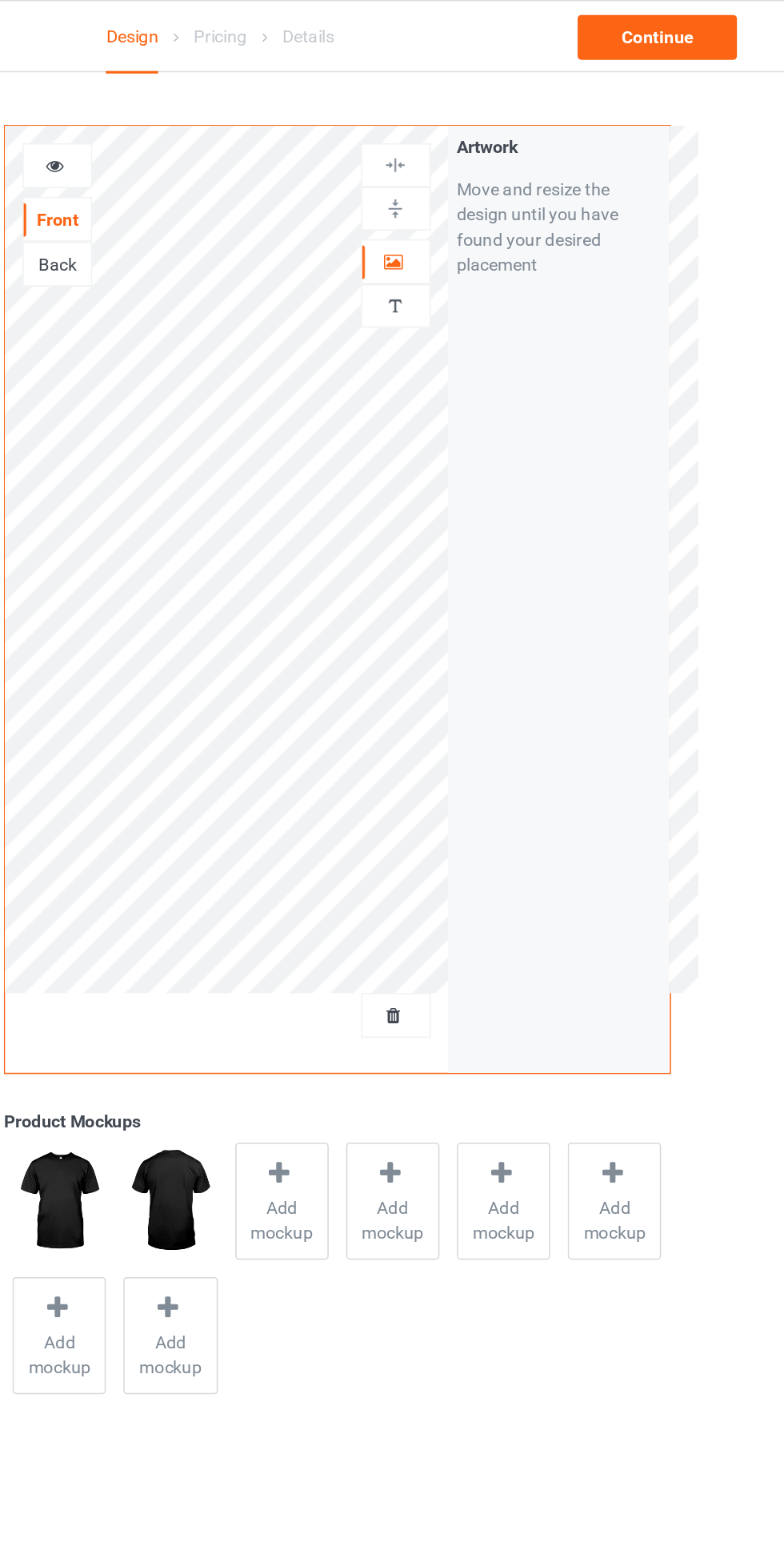
click at [503, 166] on icon at bounding box center [504, 165] width 13 height 11
click at [513, 100] on div at bounding box center [505, 106] width 43 height 15
click at [504, 132] on img at bounding box center [505, 134] width 15 height 15
click at [512, 102] on div at bounding box center [505, 106] width 43 height 15
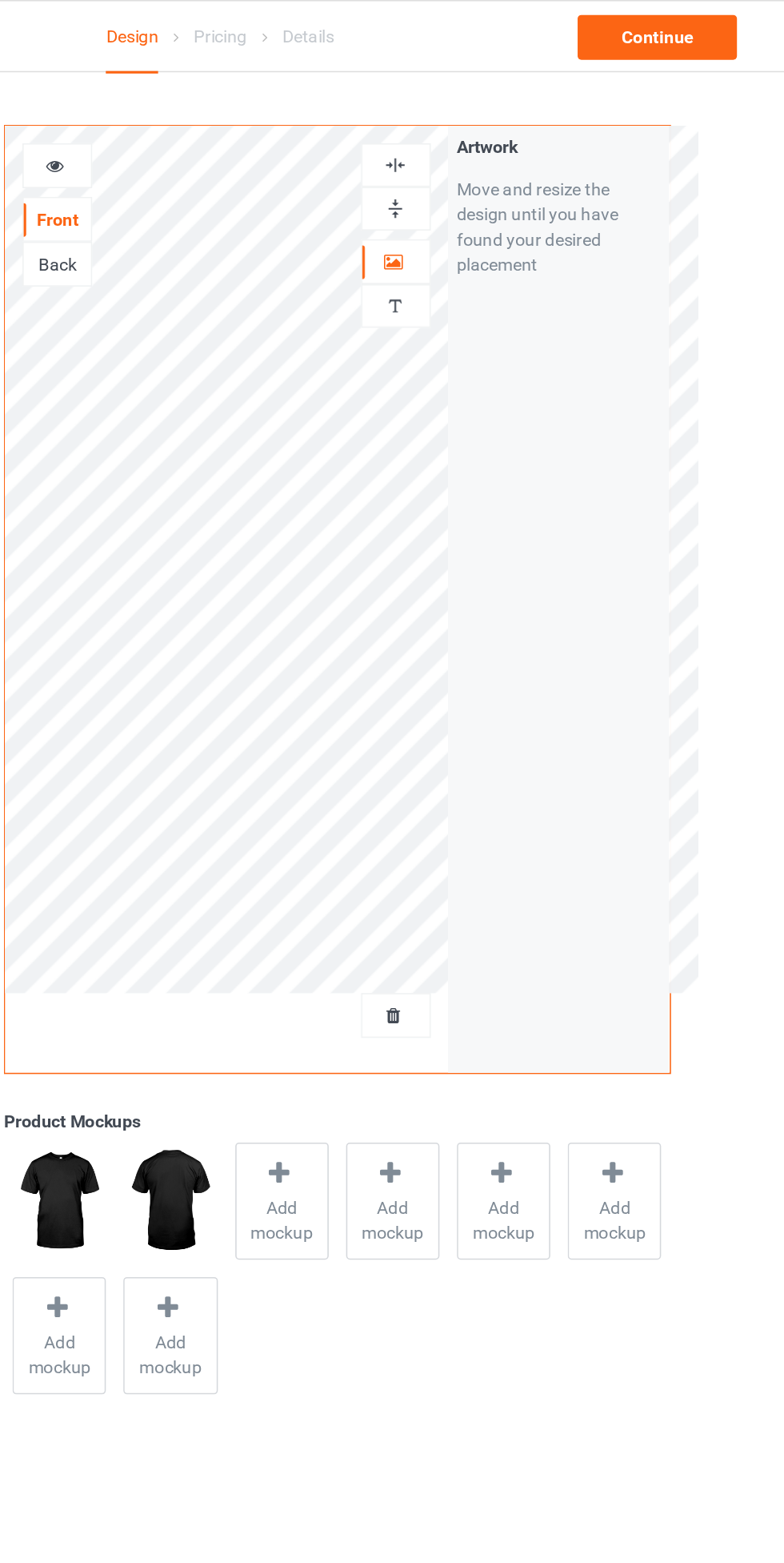
click at [455, 775] on span "Add mockup" at bounding box center [432, 784] width 58 height 32
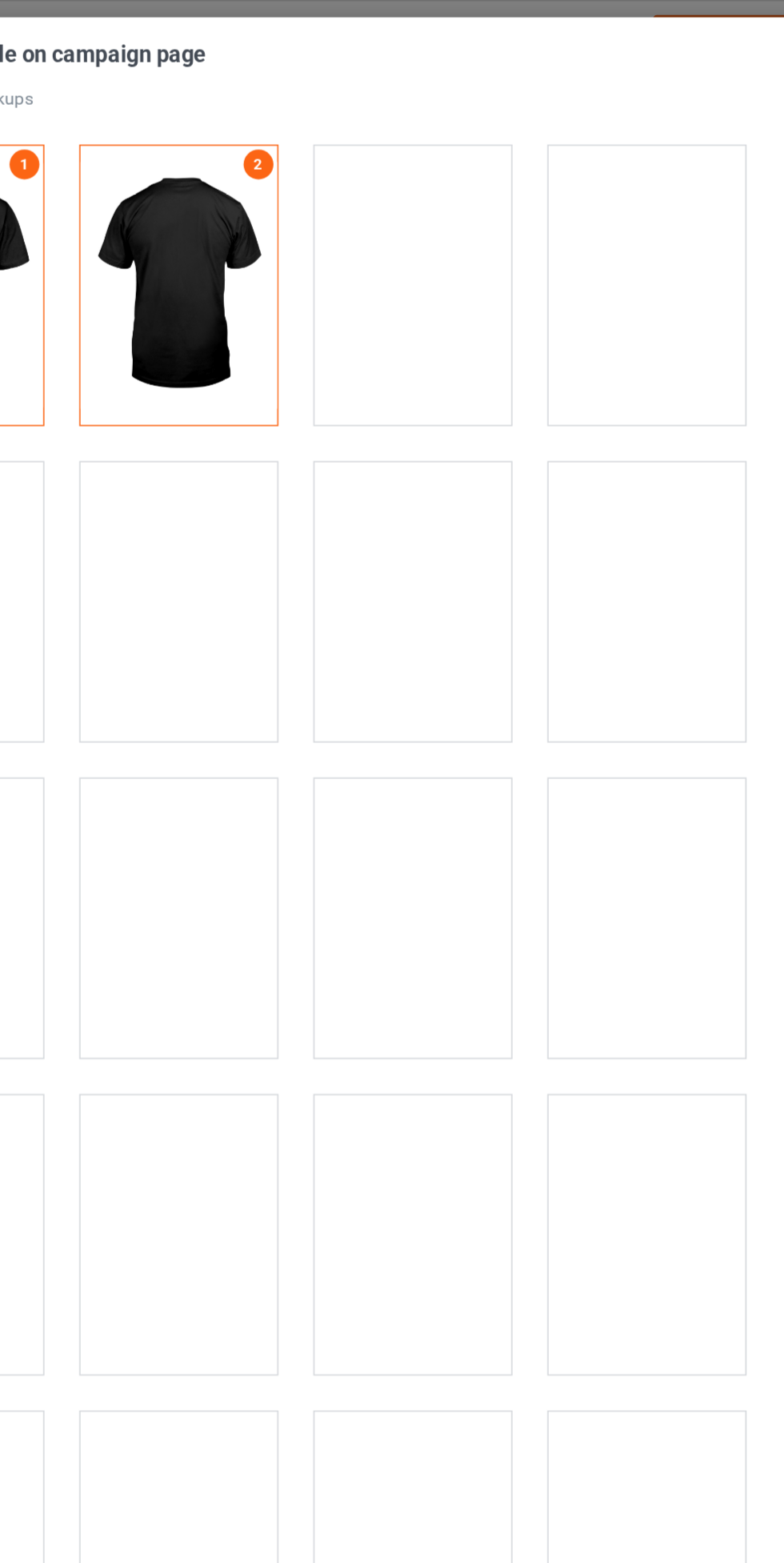
click at [620, 556] on div at bounding box center [617, 590] width 126 height 179
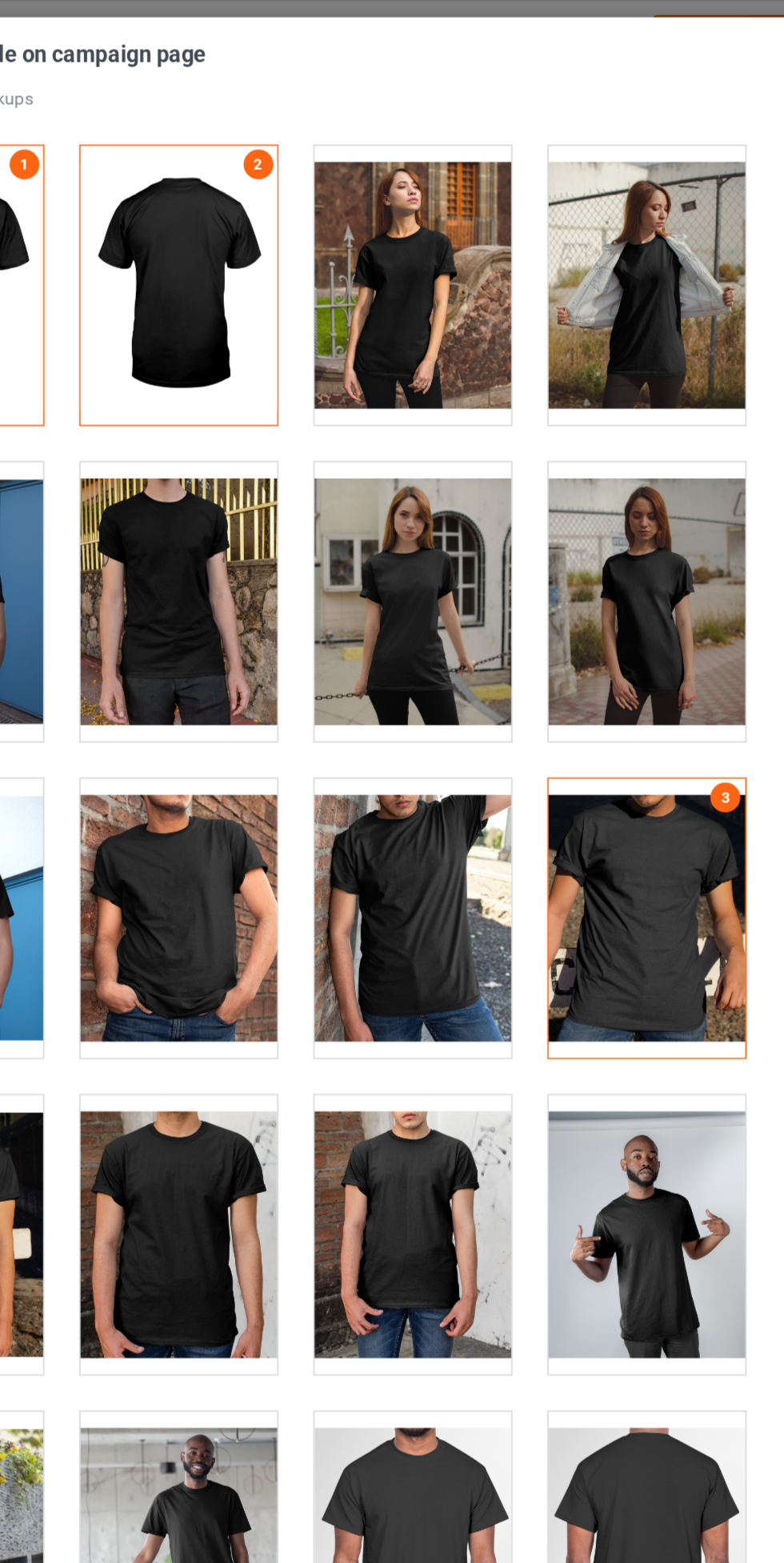
click at [487, 592] on div at bounding box center [468, 590] width 126 height 179
click at [338, 608] on div at bounding box center [317, 590] width 126 height 179
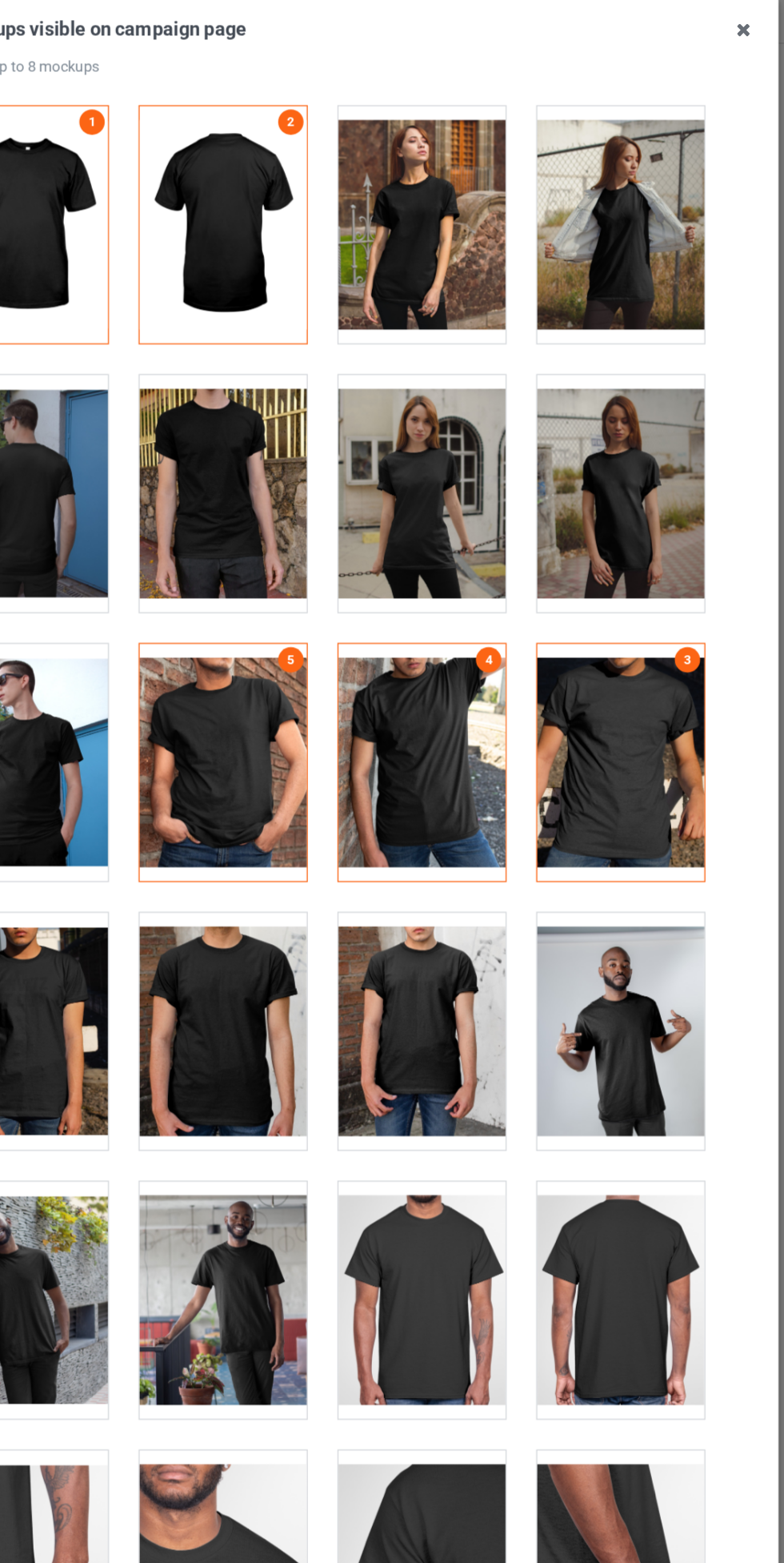
click at [711, 37] on icon at bounding box center [711, 36] width 25 height 25
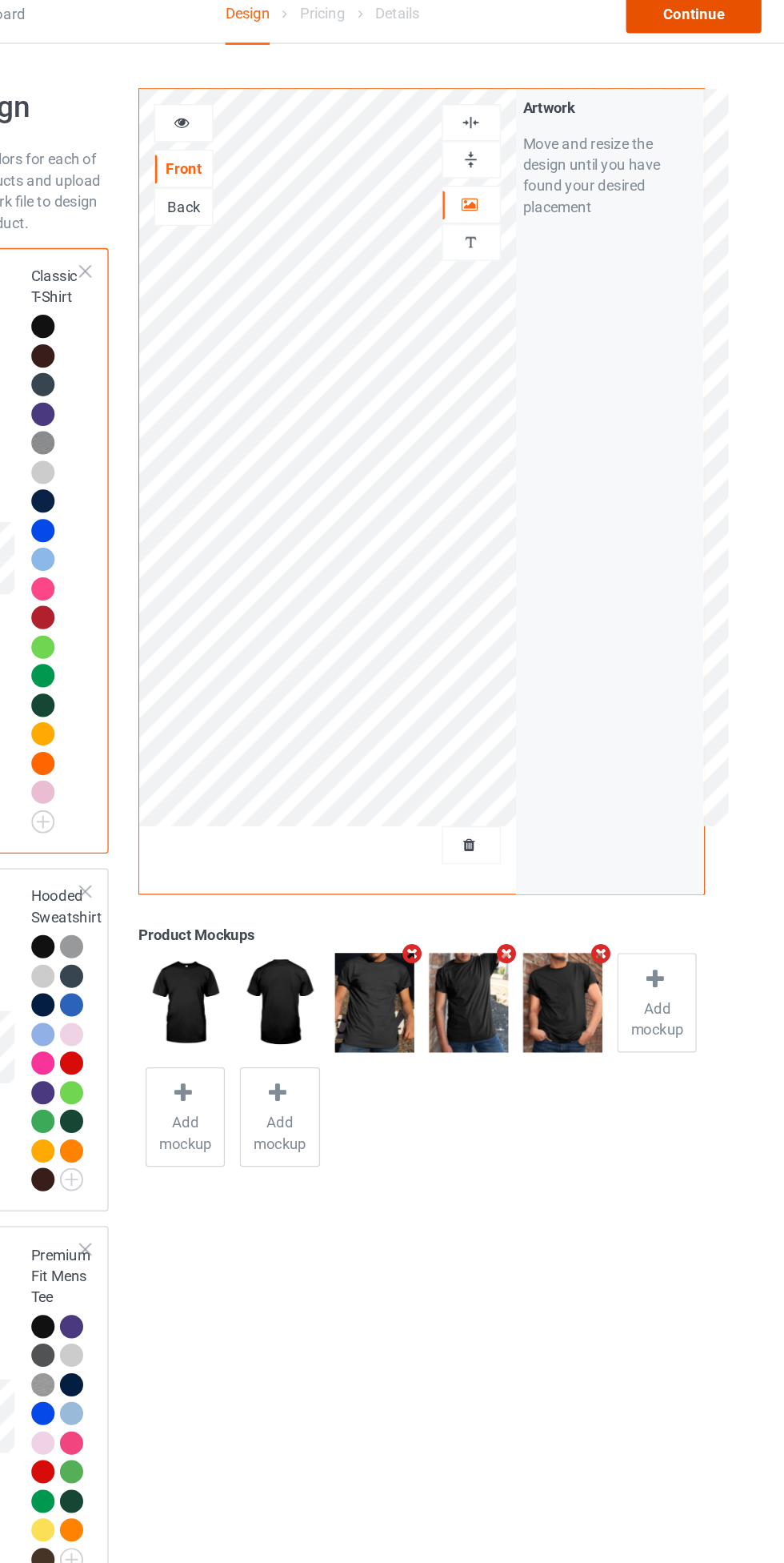
click at [702, 22] on div "Continue" at bounding box center [673, 24] width 103 height 29
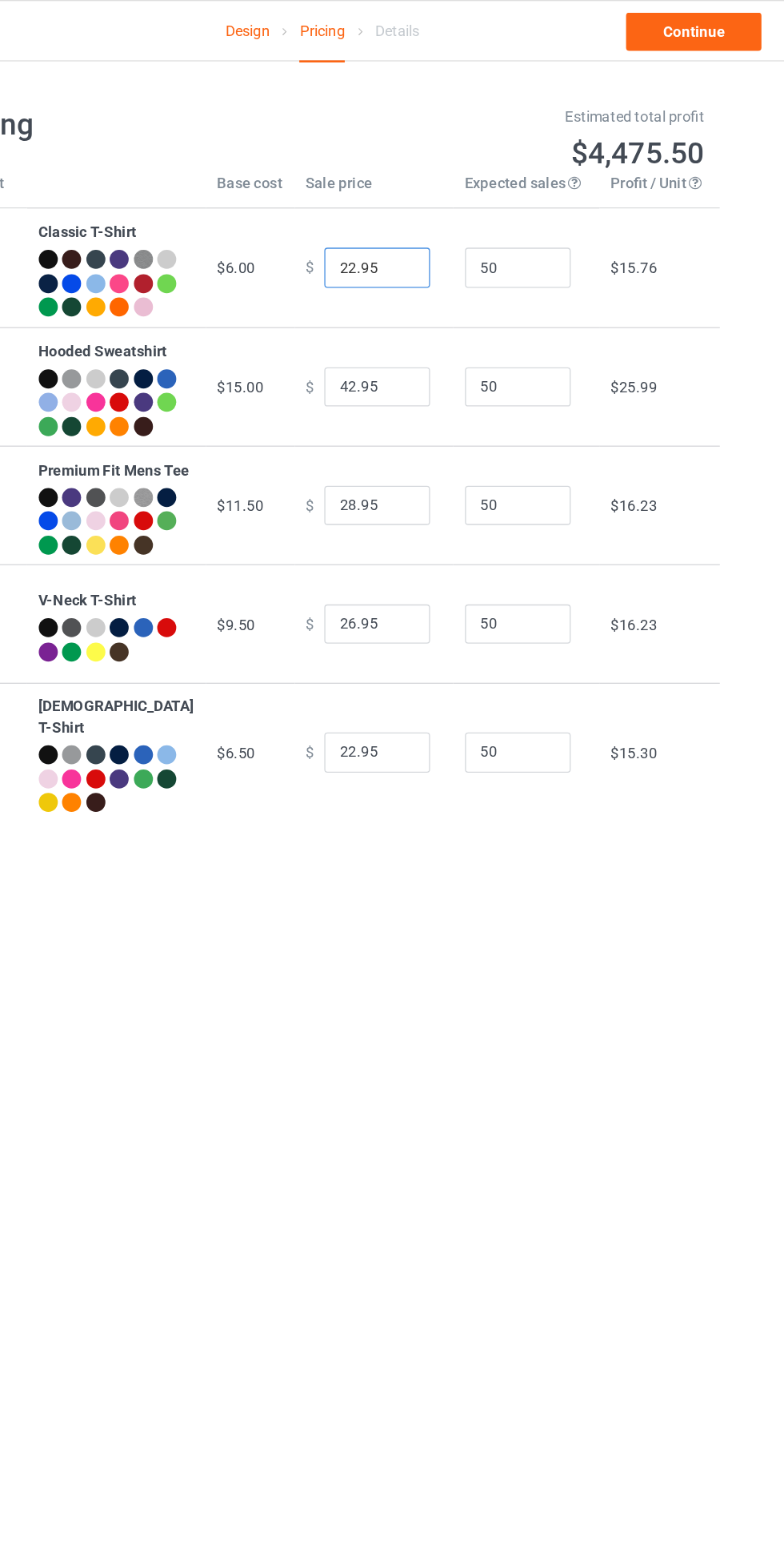
click at [399, 211] on input "22.95" at bounding box center [433, 203] width 80 height 30
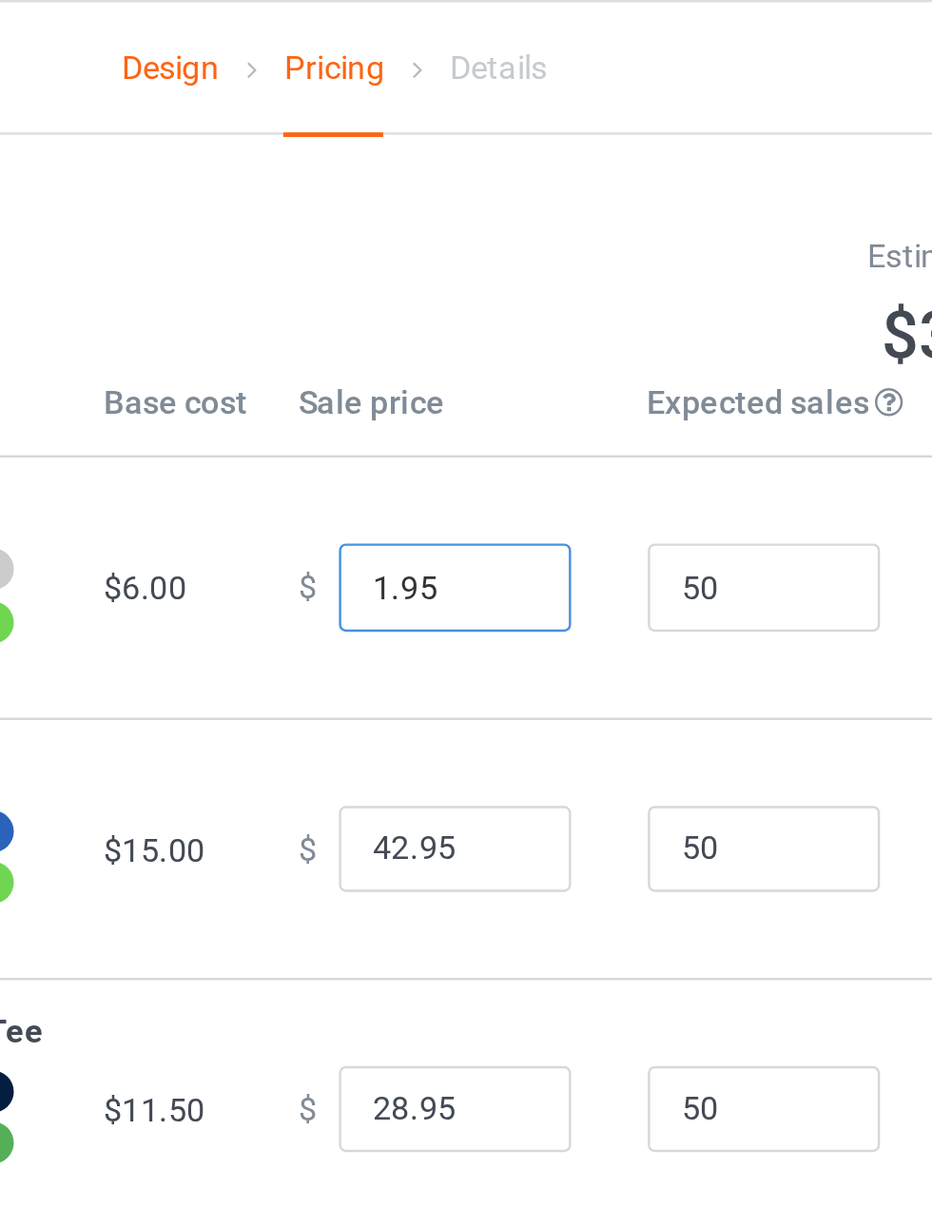
type input "19.95"
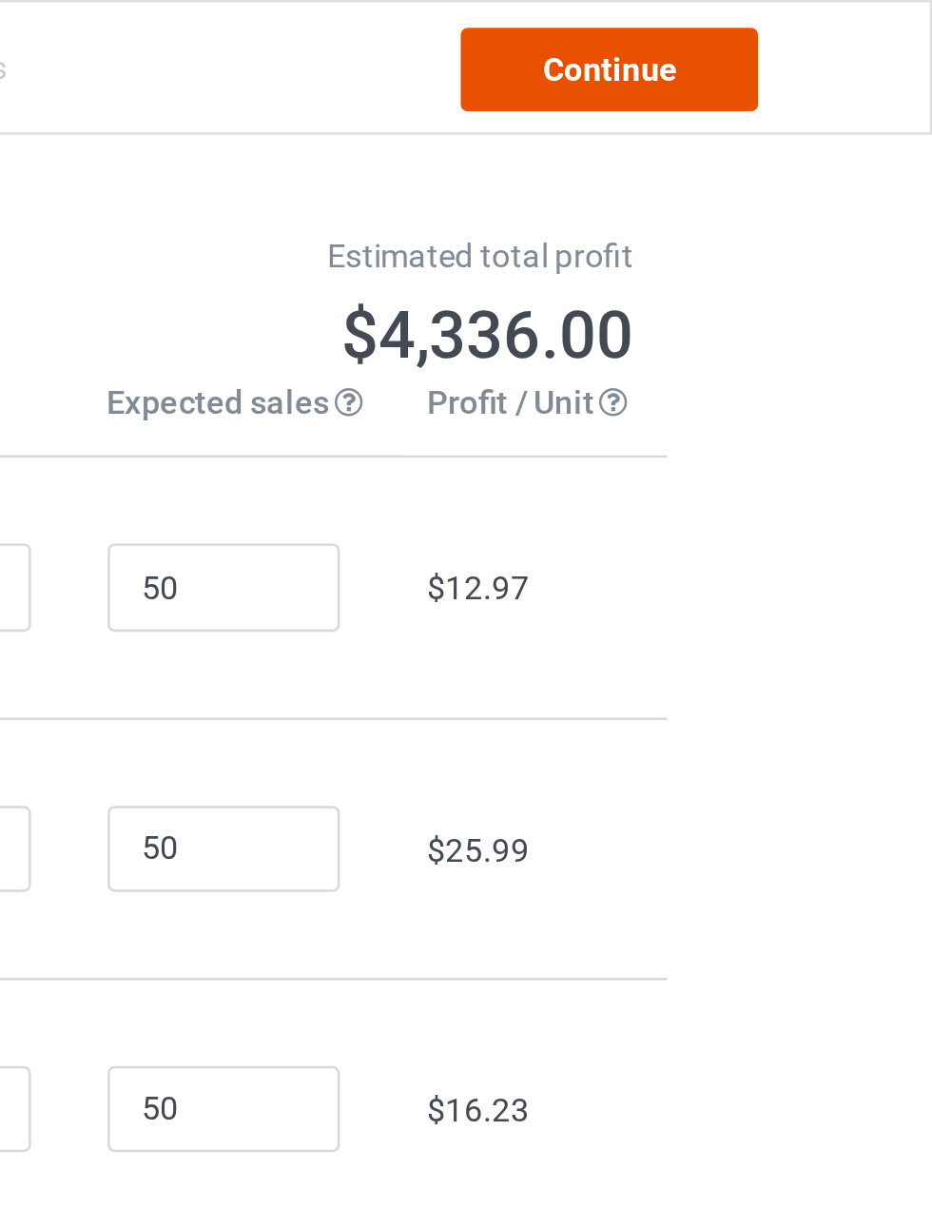
click at [809, 23] on link "Continue" at bounding box center [800, 28] width 122 height 34
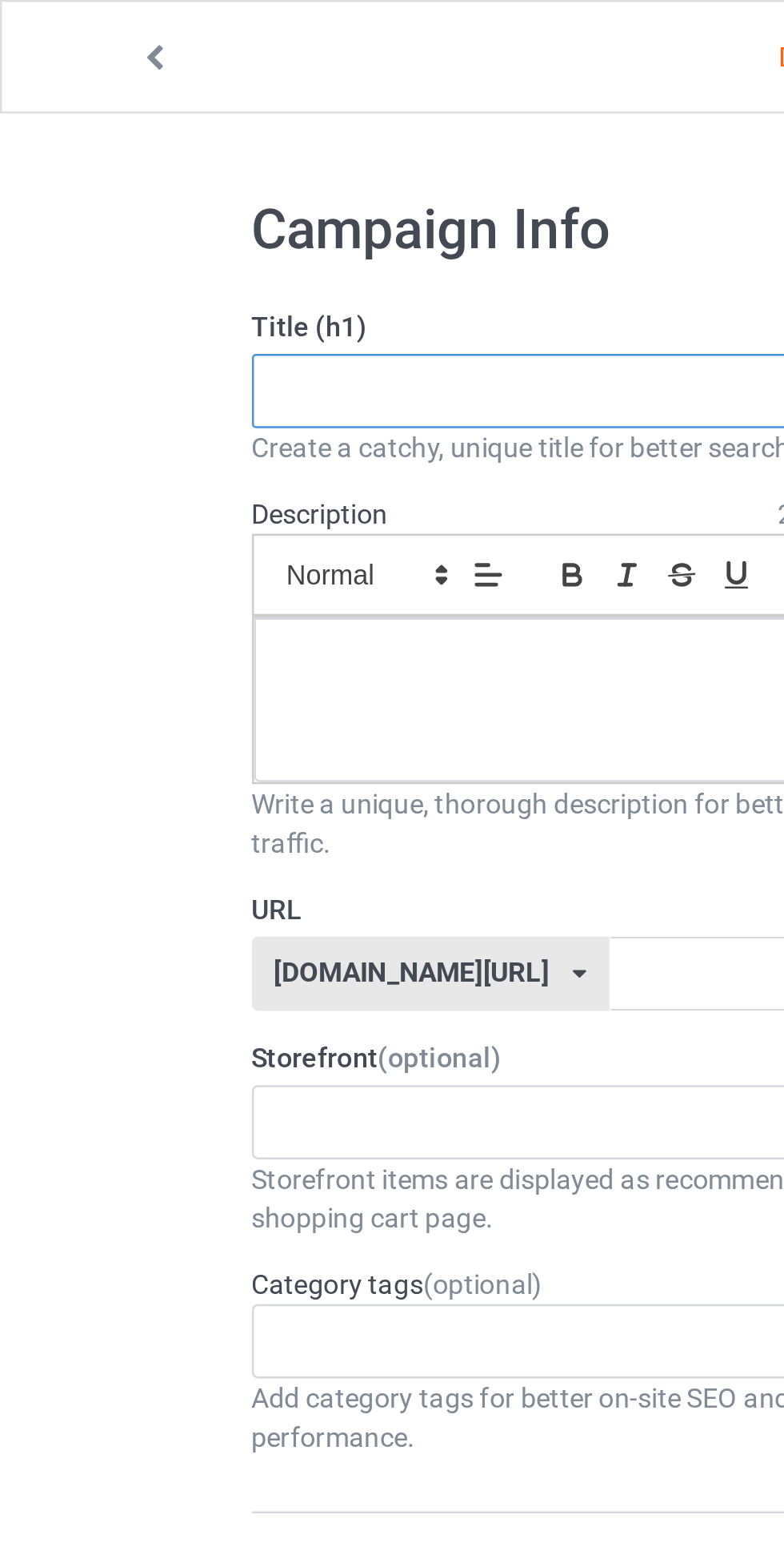
click at [121, 162] on input "text" at bounding box center [261, 160] width 315 height 30
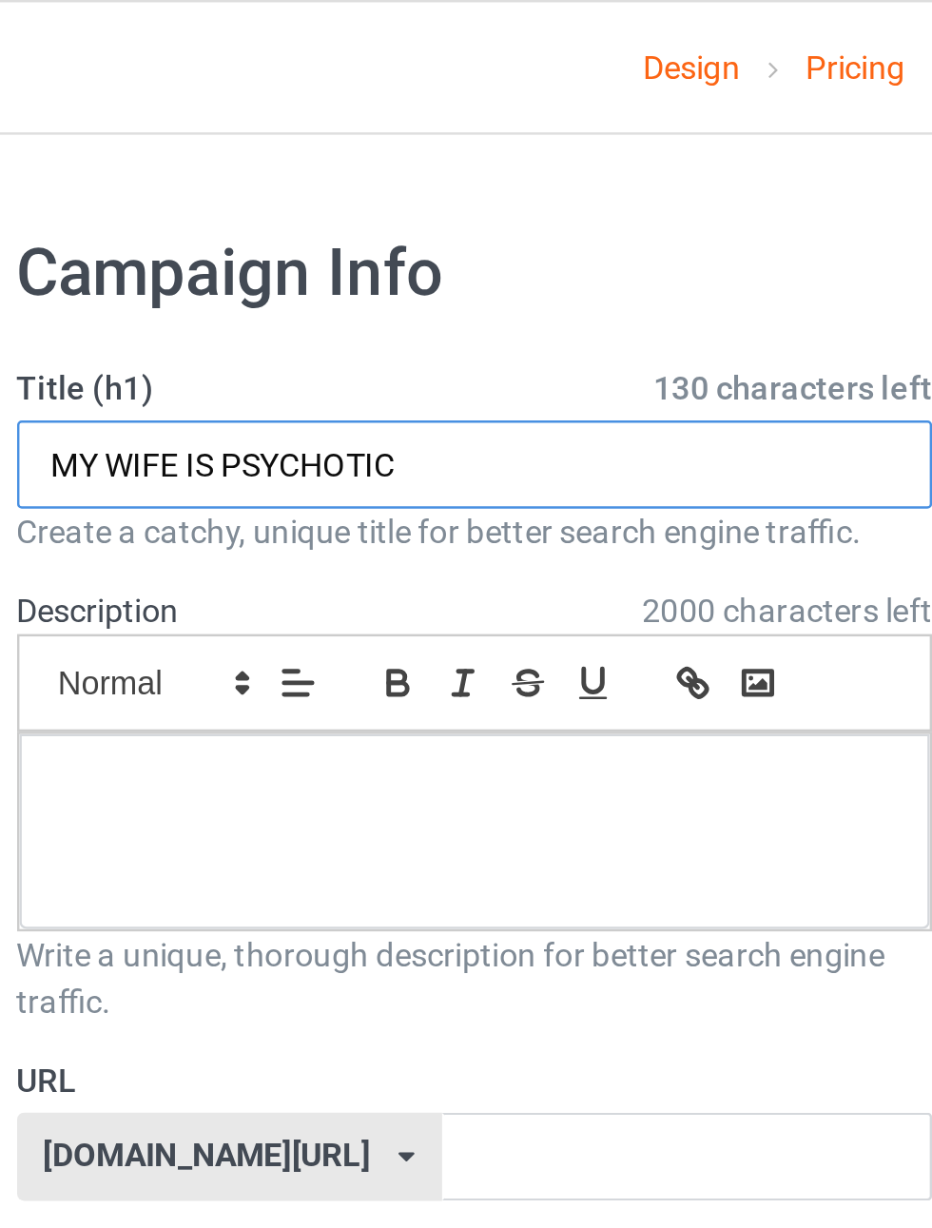
type input "MY WIFE IS PSYCHOTIC"
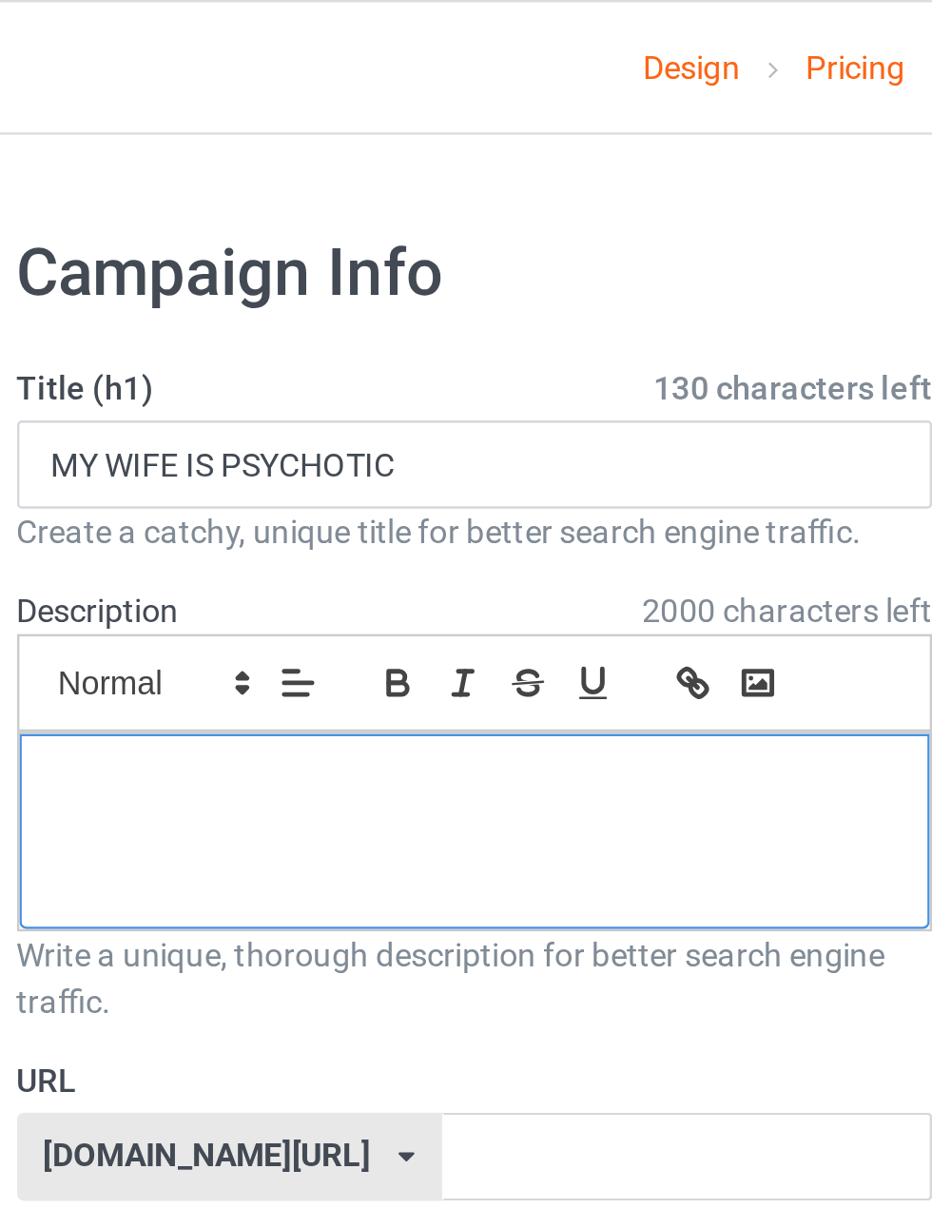
click at [403, 351] on div at bounding box center [310, 341] width 373 height 80
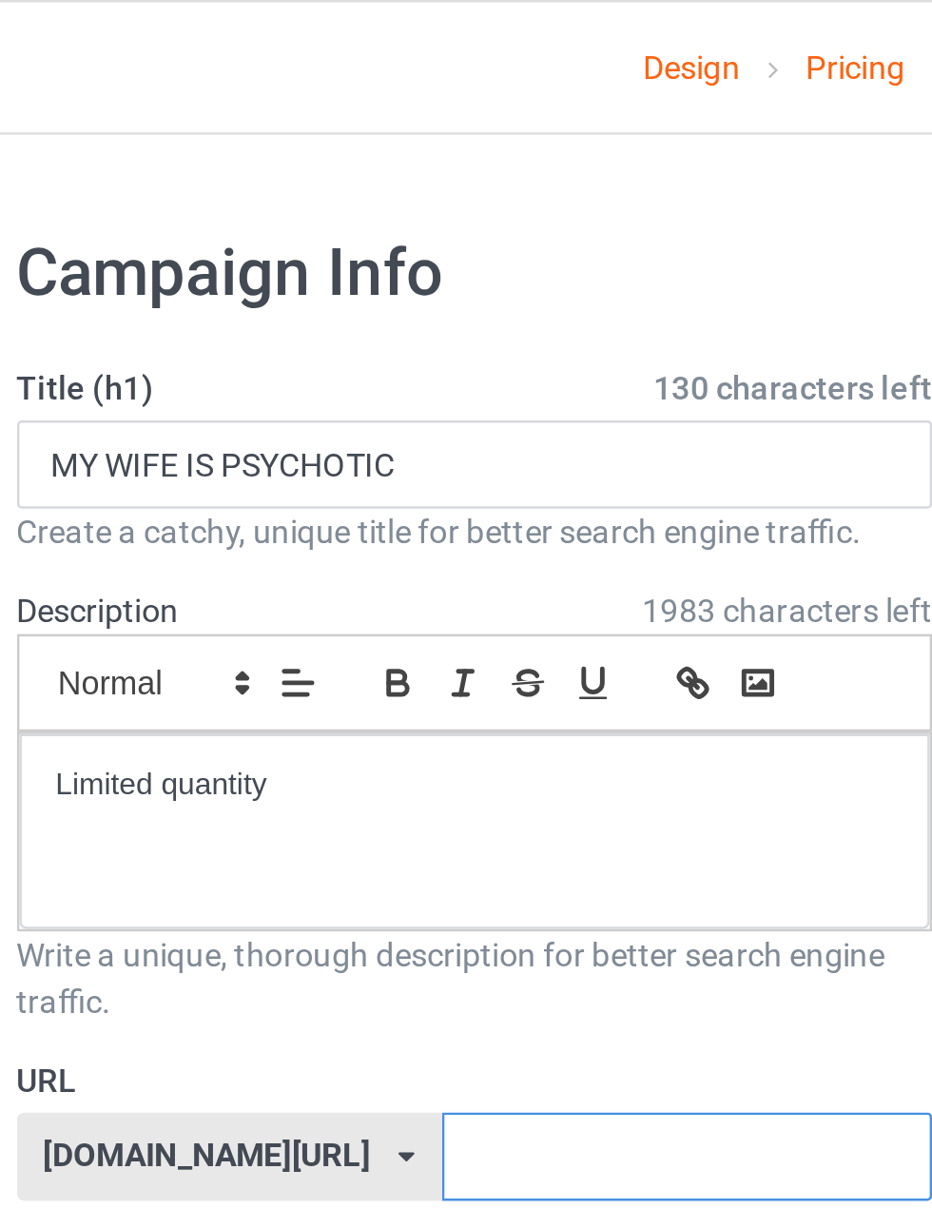
click at [377, 470] on input "text" at bounding box center [397, 474] width 201 height 36
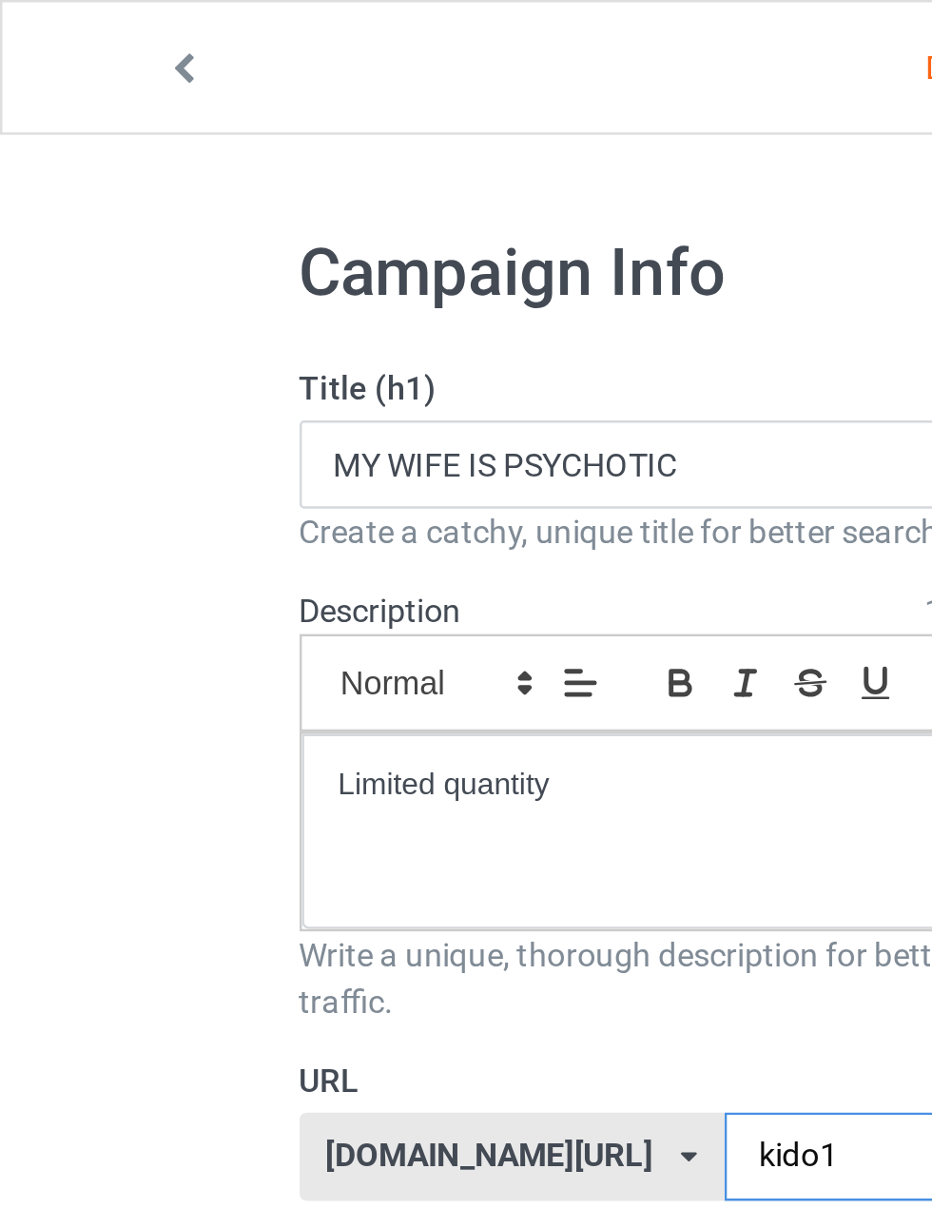
type input "kido18"
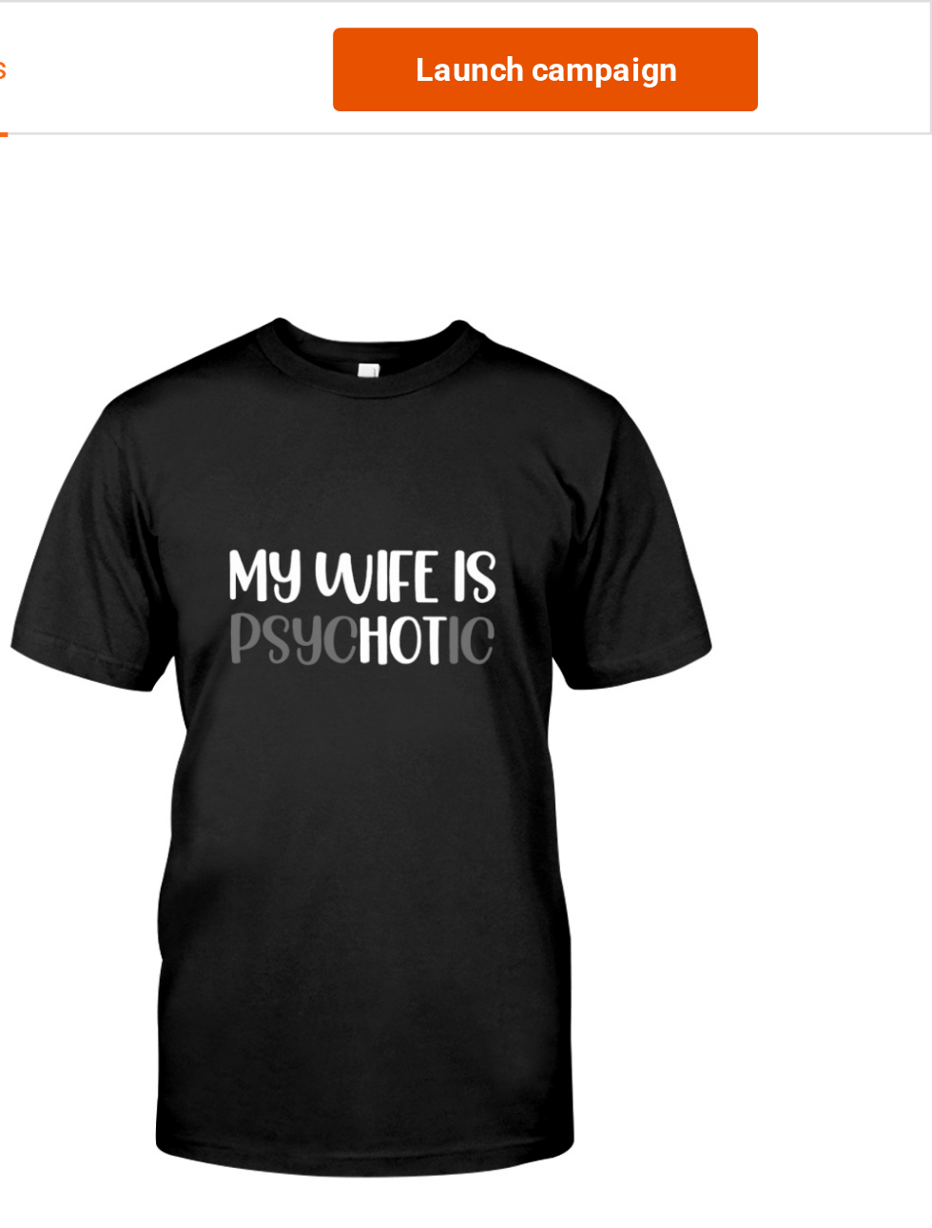
click at [832, 34] on link "Launch campaign" at bounding box center [774, 28] width 174 height 34
